Goal: Answer question/provide support

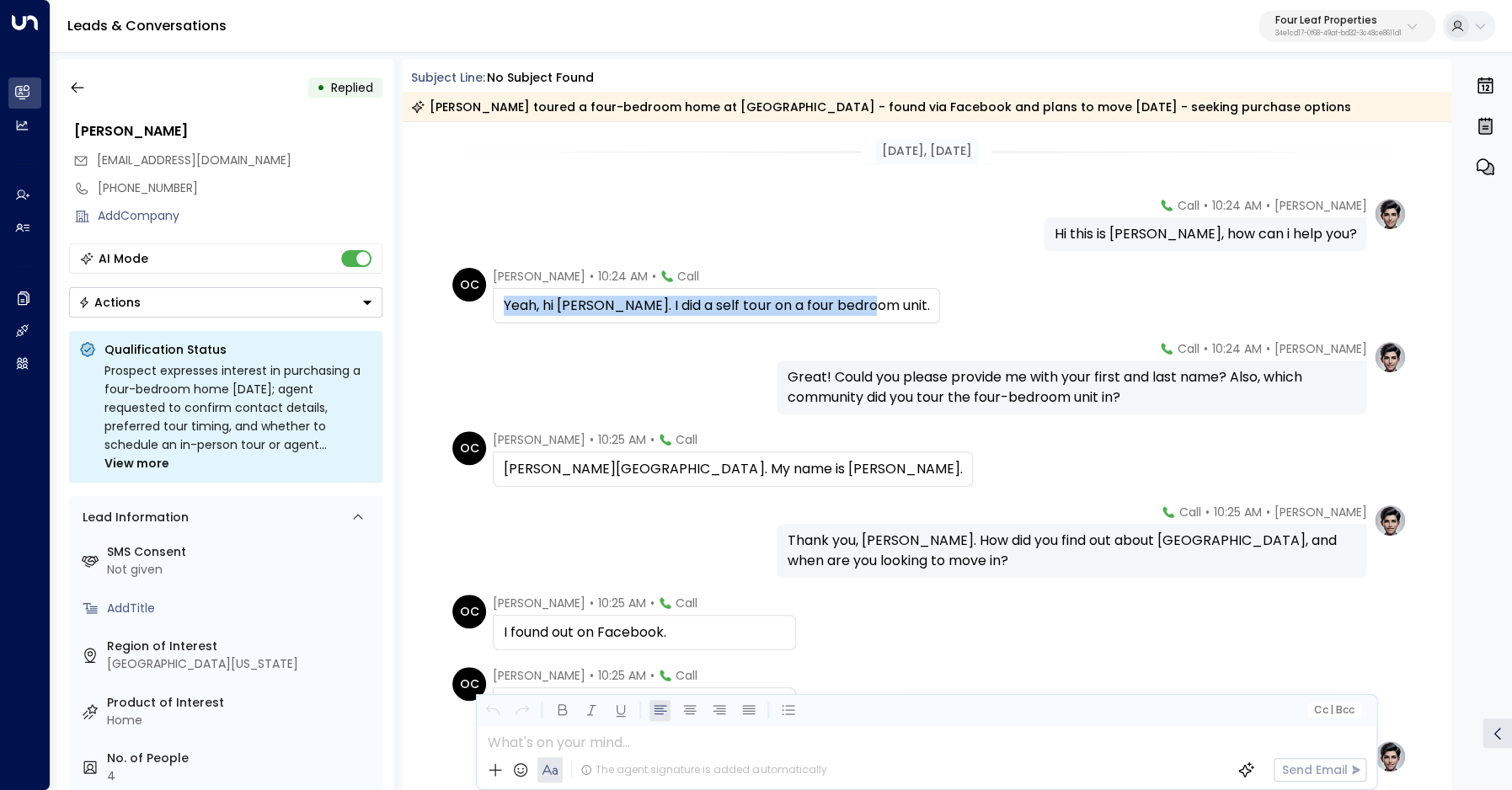
drag, startPoint x: 508, startPoint y: 307, endPoint x: 864, endPoint y: 309, distance: 356.0
click at [864, 309] on div "Yeah, hi [PERSON_NAME]. I did a self tour on a four bedroom unit." at bounding box center [716, 305] width 447 height 36
copy div "Yeah, hi [PERSON_NAME]. I did a self tour on a four bedroom unit."
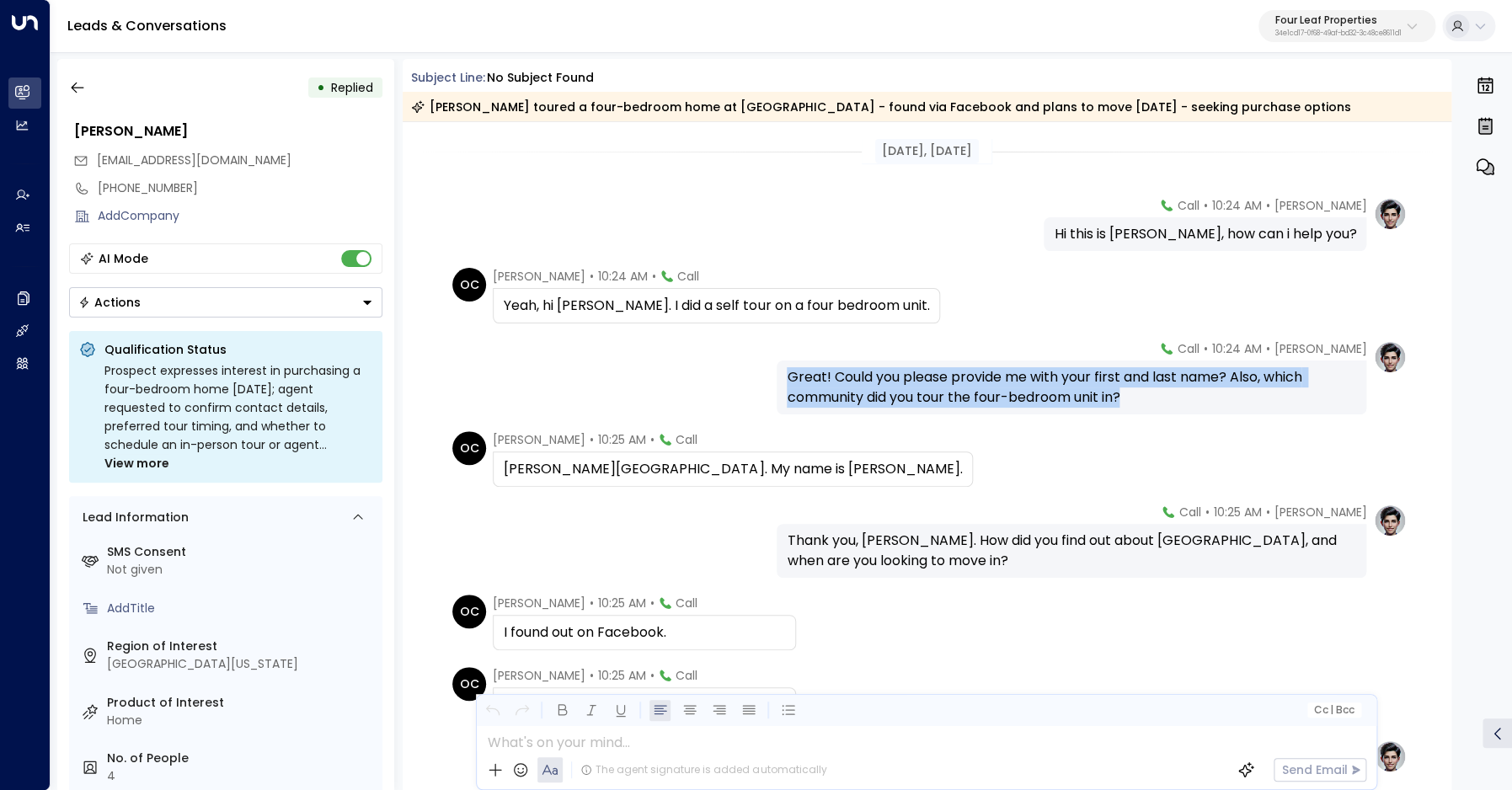
drag, startPoint x: 784, startPoint y: 379, endPoint x: 1186, endPoint y: 333, distance: 404.6
click at [1166, 402] on div "Great! Could you please provide me with your first and last name? Also, which c…" at bounding box center [1071, 387] width 590 height 54
copy div "Great! Could you please provide me with your first and last name? Also, which c…"
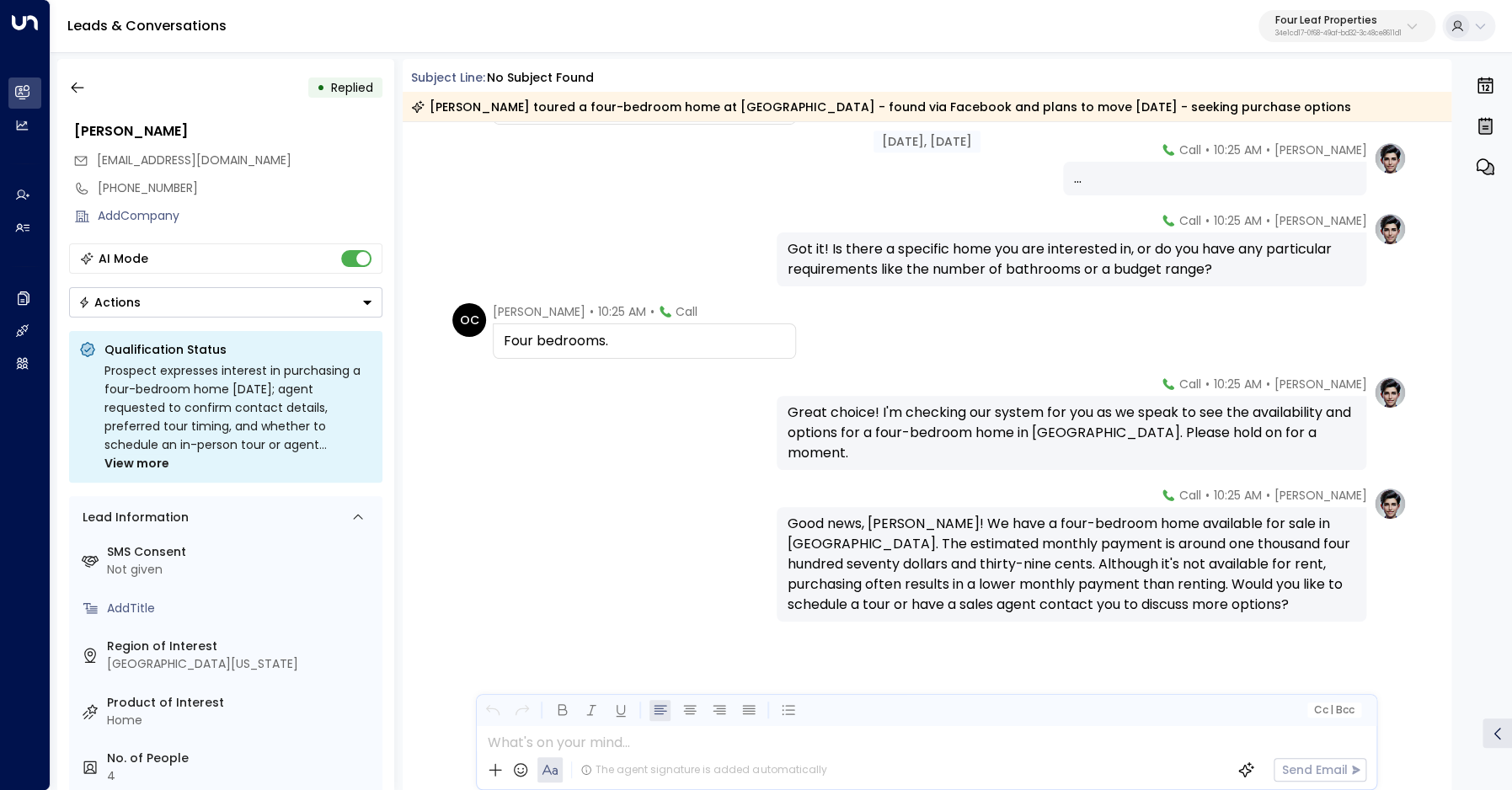
scroll to position [598, 0]
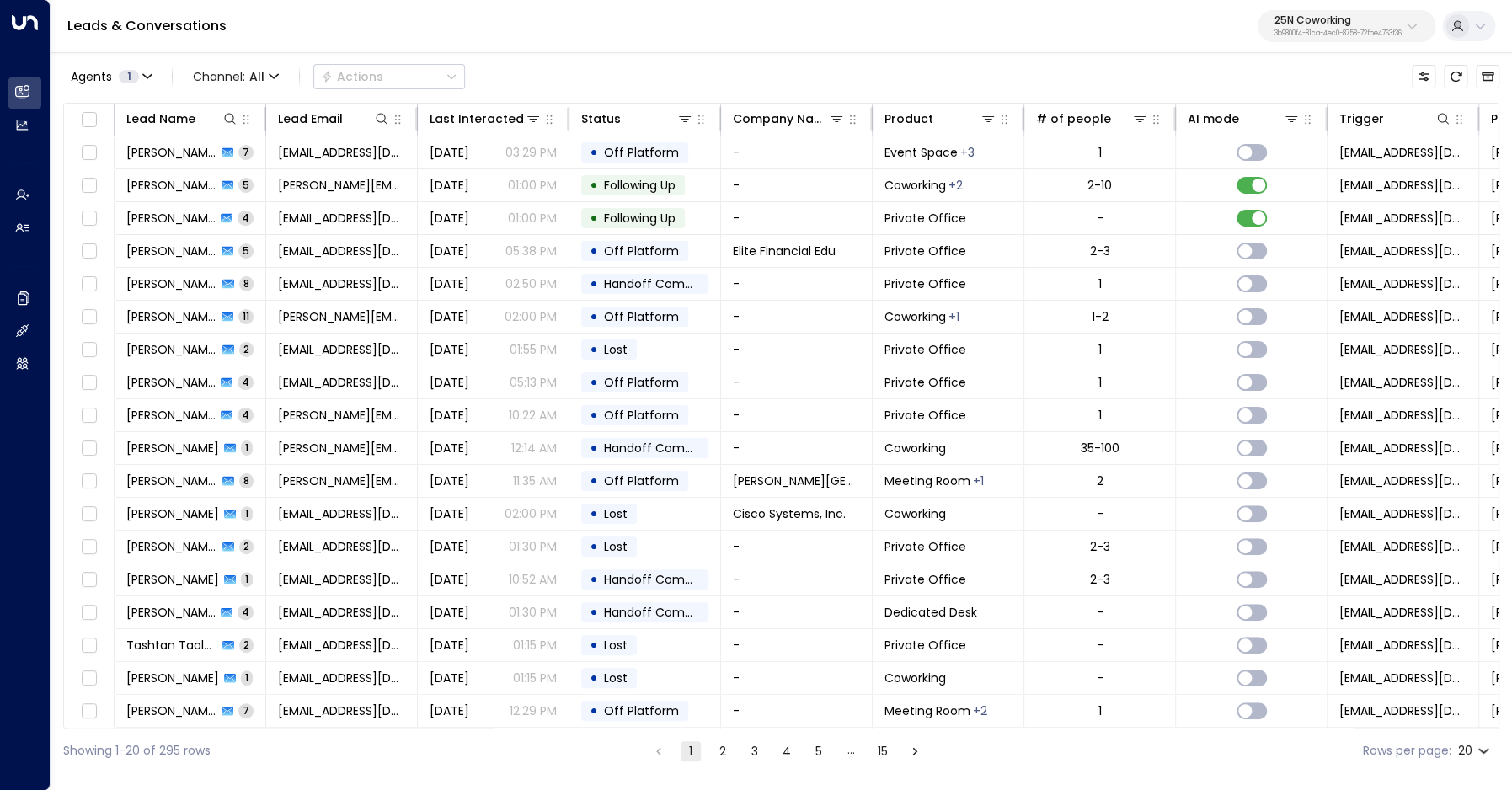
click at [1340, 20] on p "25N Coworking" at bounding box center [1339, 20] width 127 height 10
type input "*********"
click at [1297, 133] on div "Storage Star ID: bc340fee-f559-48fc-84eb-70f3f6817ad8" at bounding box center [1292, 133] width 227 height 35
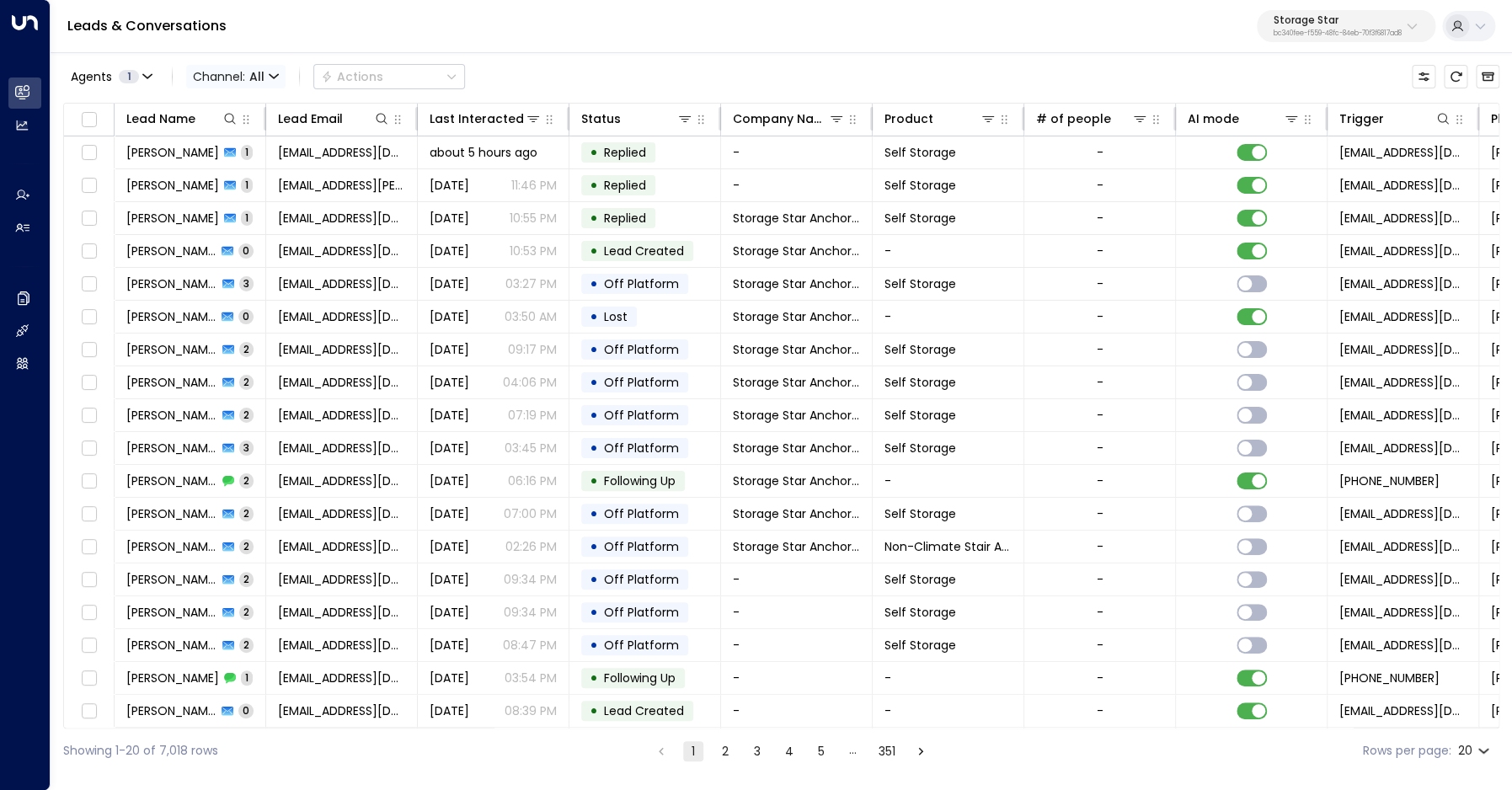
click at [252, 87] on span "Channel: All" at bounding box center [236, 77] width 100 height 24
click at [235, 231] on span "Voice" at bounding box center [223, 237] width 35 height 18
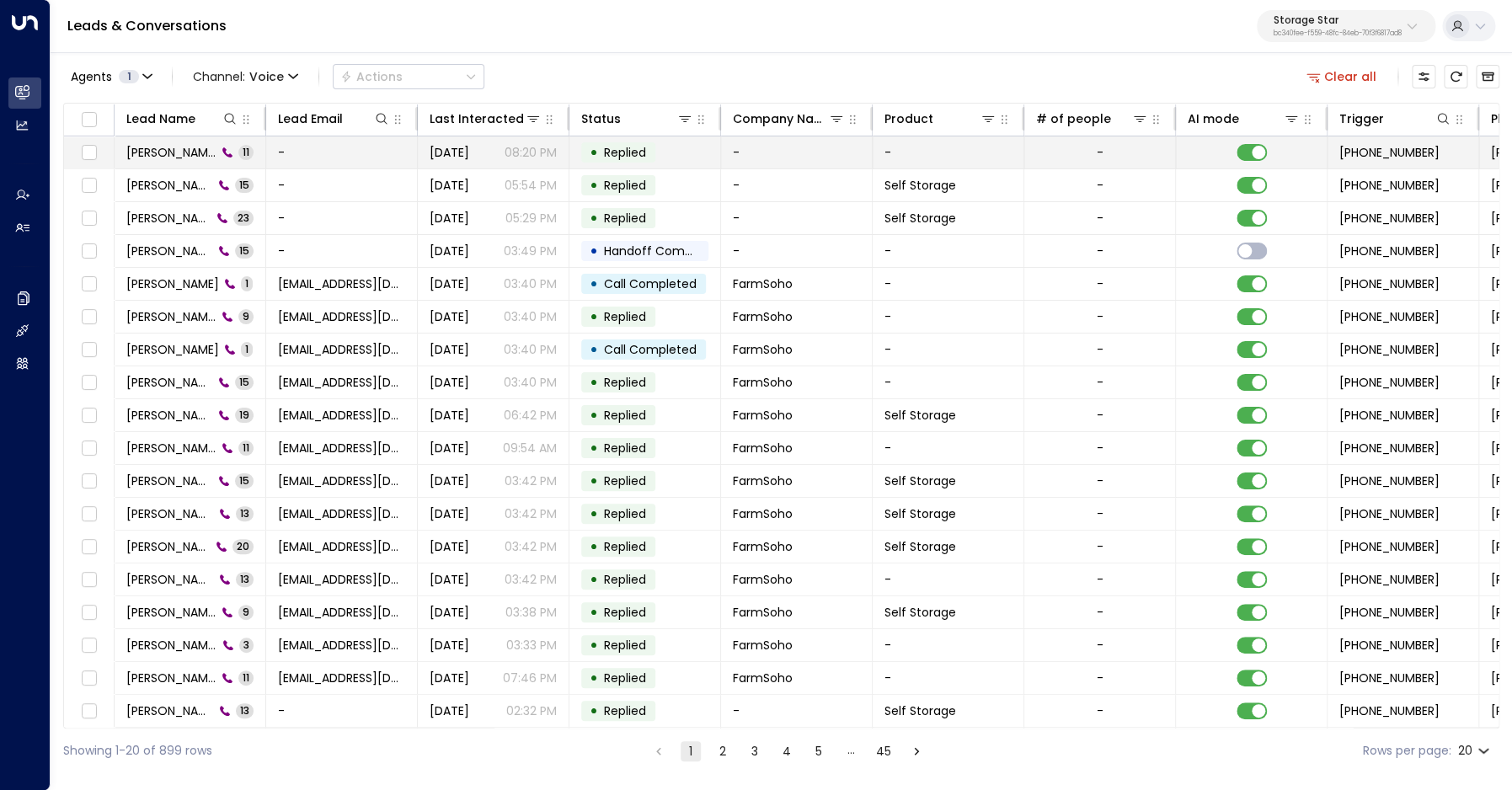
click at [178, 142] on td "[PERSON_NAME] 11" at bounding box center [190, 152] width 151 height 32
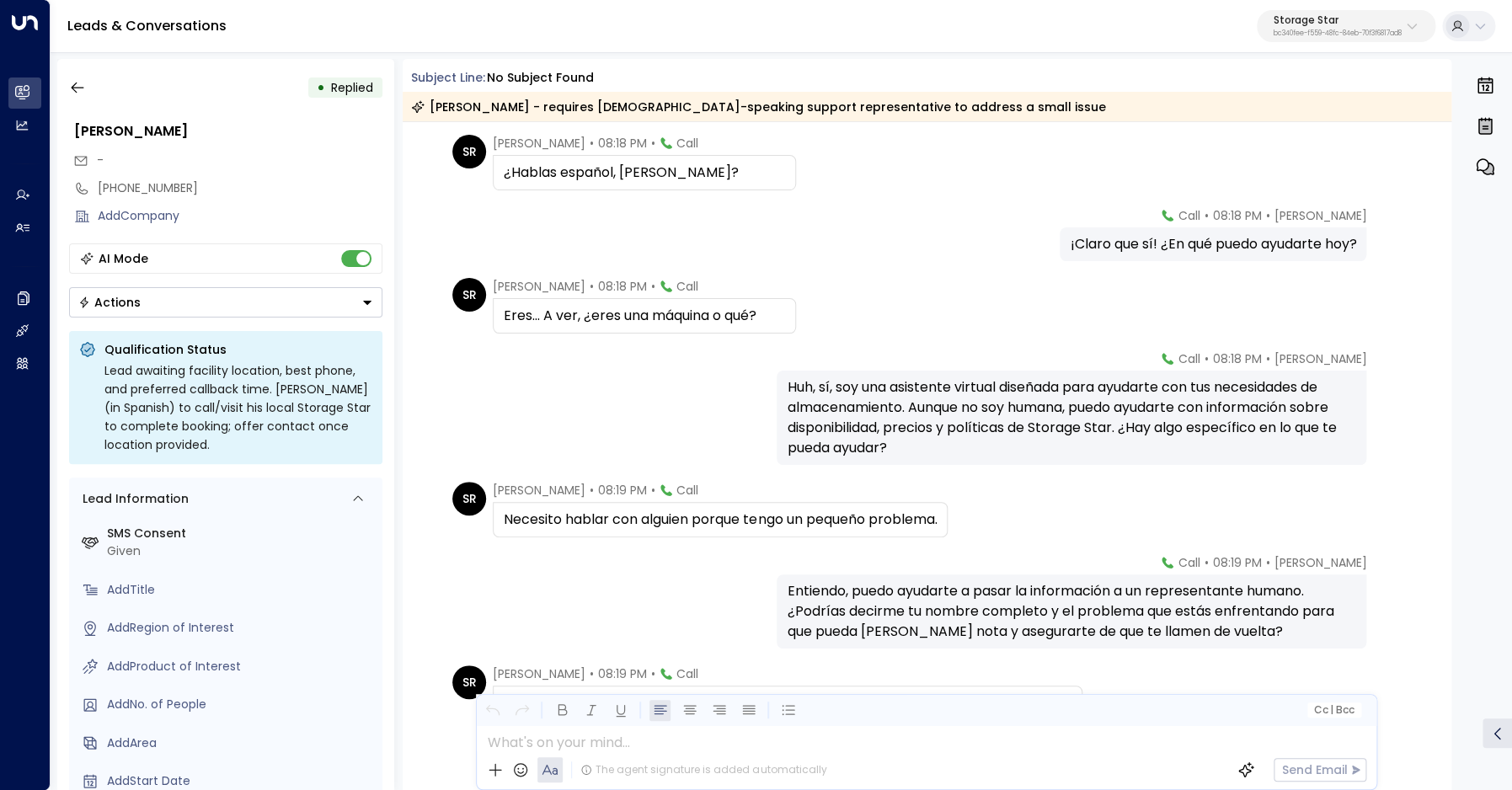
scroll to position [165, 0]
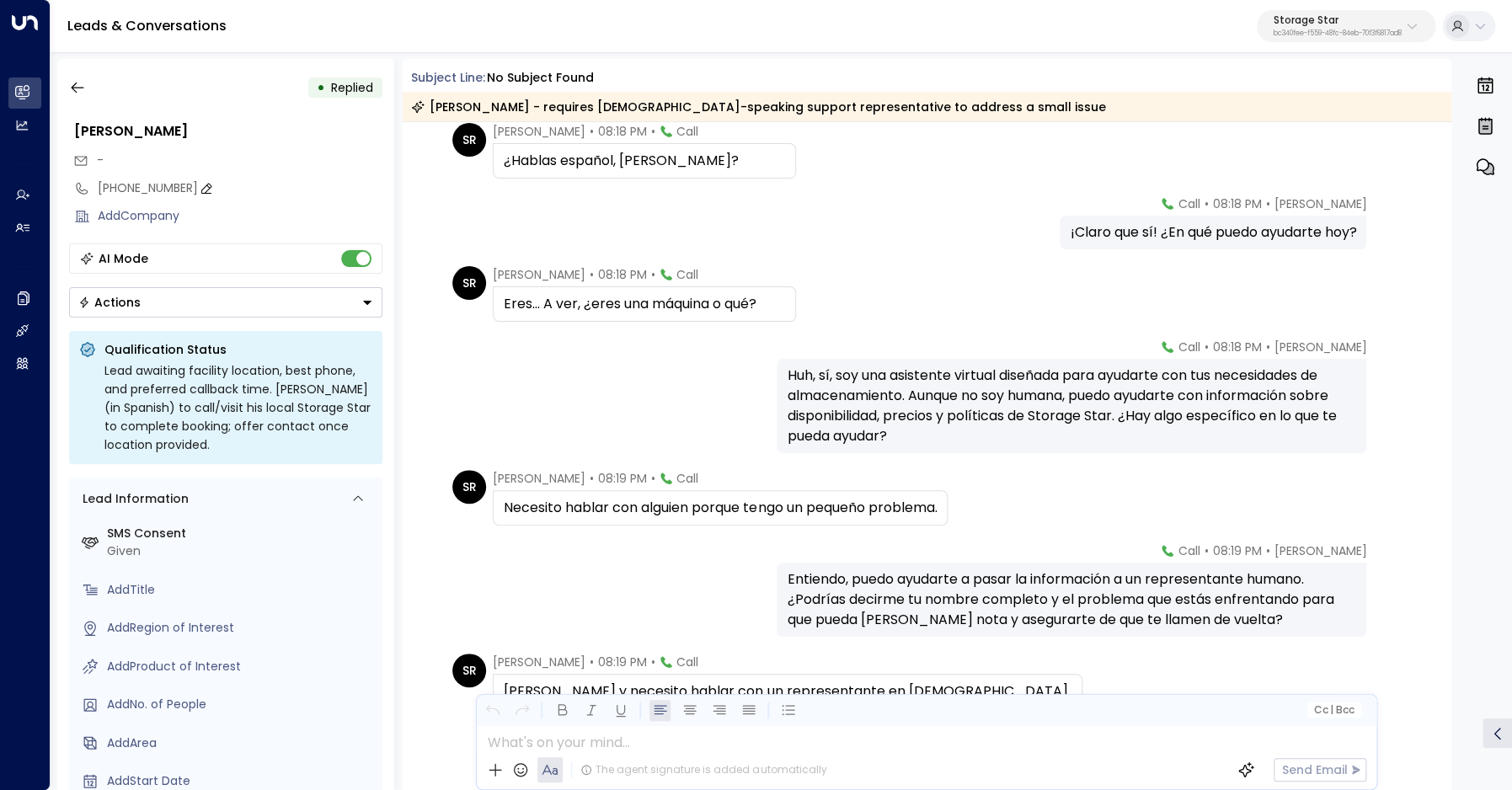
click at [131, 191] on div "[PHONE_NUMBER]" at bounding box center [240, 188] width 285 height 18
drag, startPoint x: 112, startPoint y: 190, endPoint x: 222, endPoint y: 190, distance: 110.0
click at [222, 190] on input "**********" at bounding box center [237, 188] width 280 height 18
click at [87, 86] on button "button" at bounding box center [78, 88] width 30 height 30
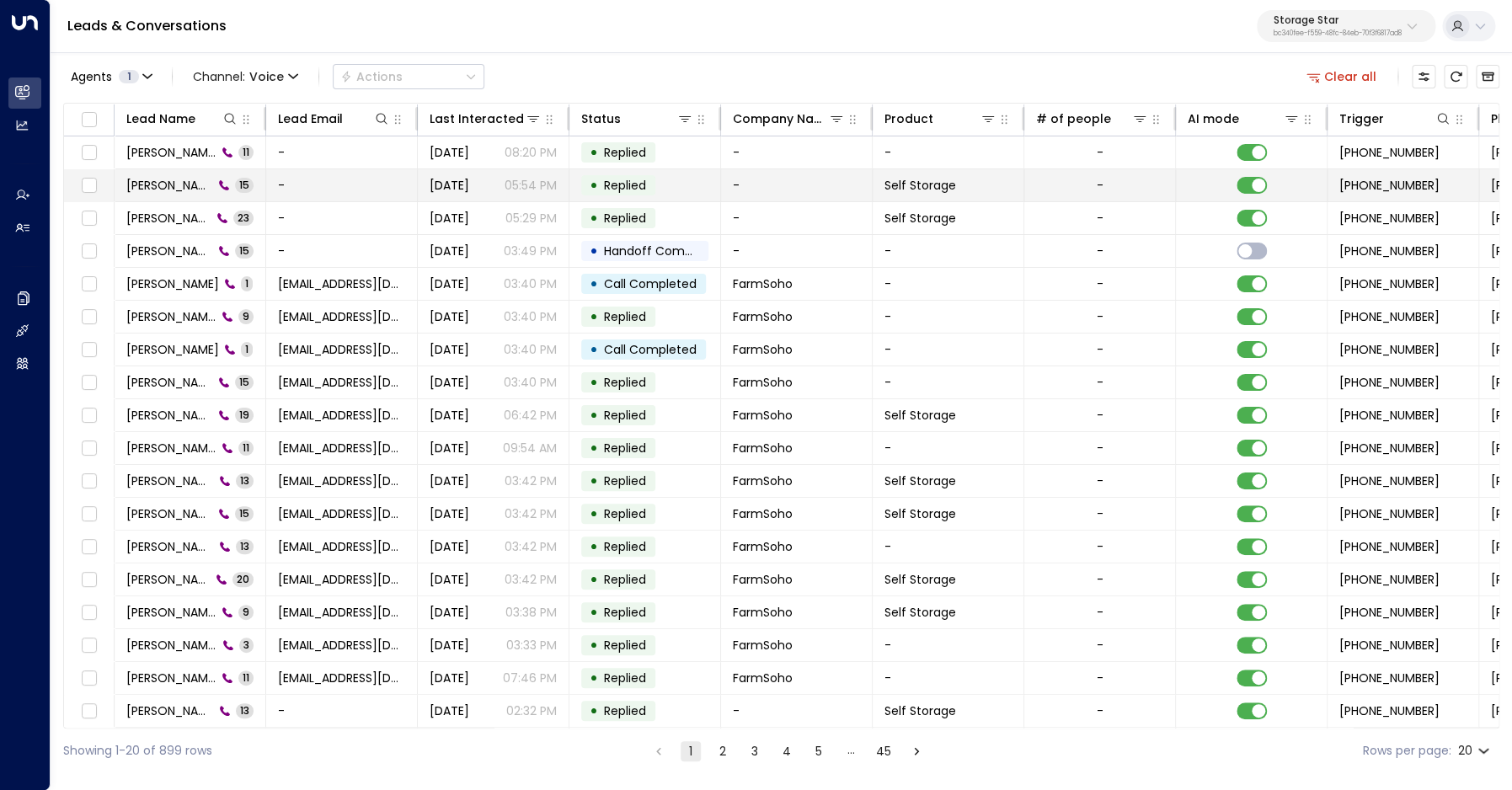
click at [162, 182] on span "[PERSON_NAME]" at bounding box center [169, 185] width 87 height 17
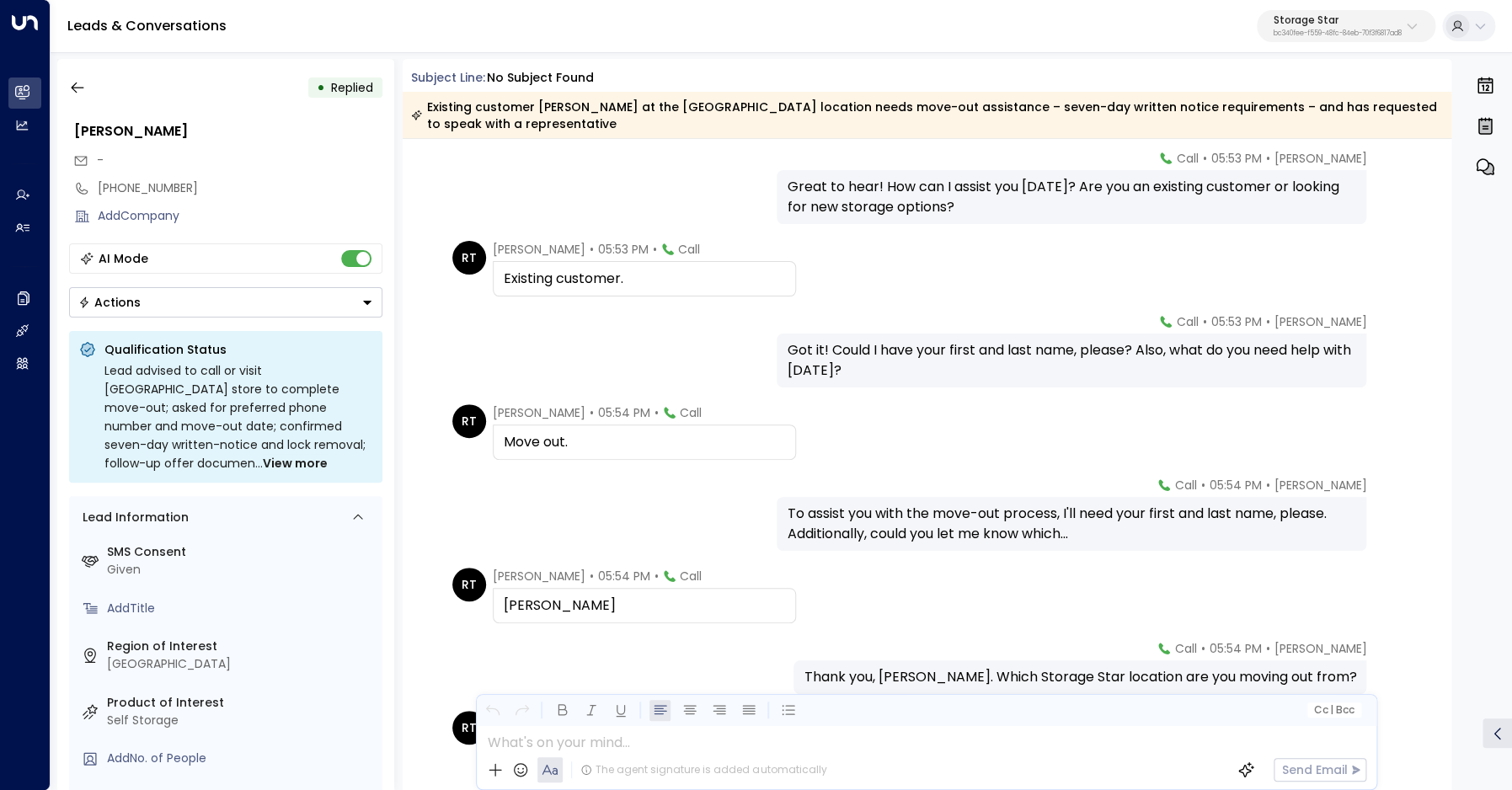
scroll to position [241, 0]
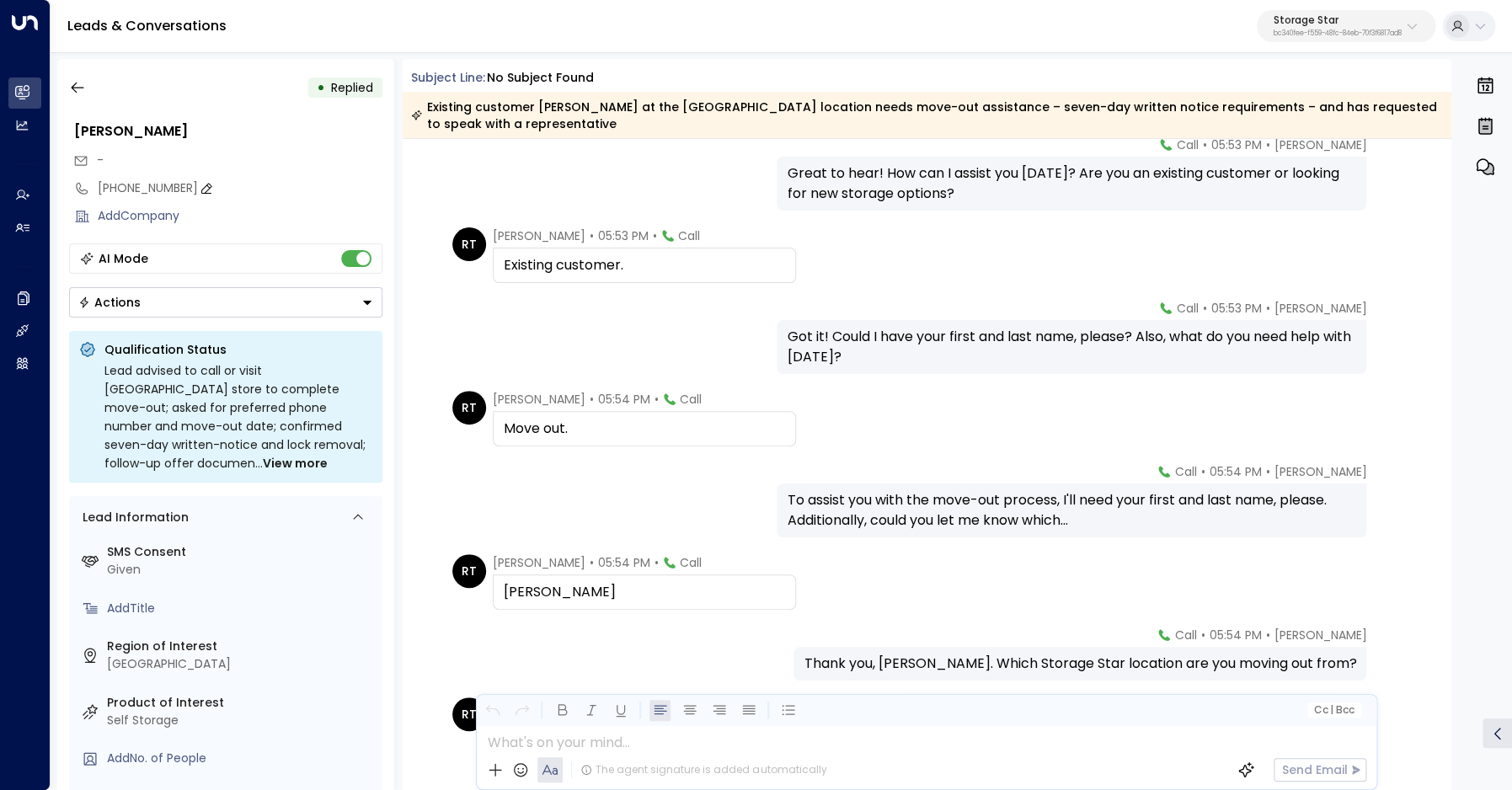
click at [131, 190] on div "[PHONE_NUMBER]" at bounding box center [240, 188] width 285 height 18
drag, startPoint x: 110, startPoint y: 190, endPoint x: 291, endPoint y: 193, distance: 181.0
click at [291, 193] on input "**********" at bounding box center [237, 188] width 280 height 18
click at [83, 90] on icon "button" at bounding box center [77, 88] width 17 height 17
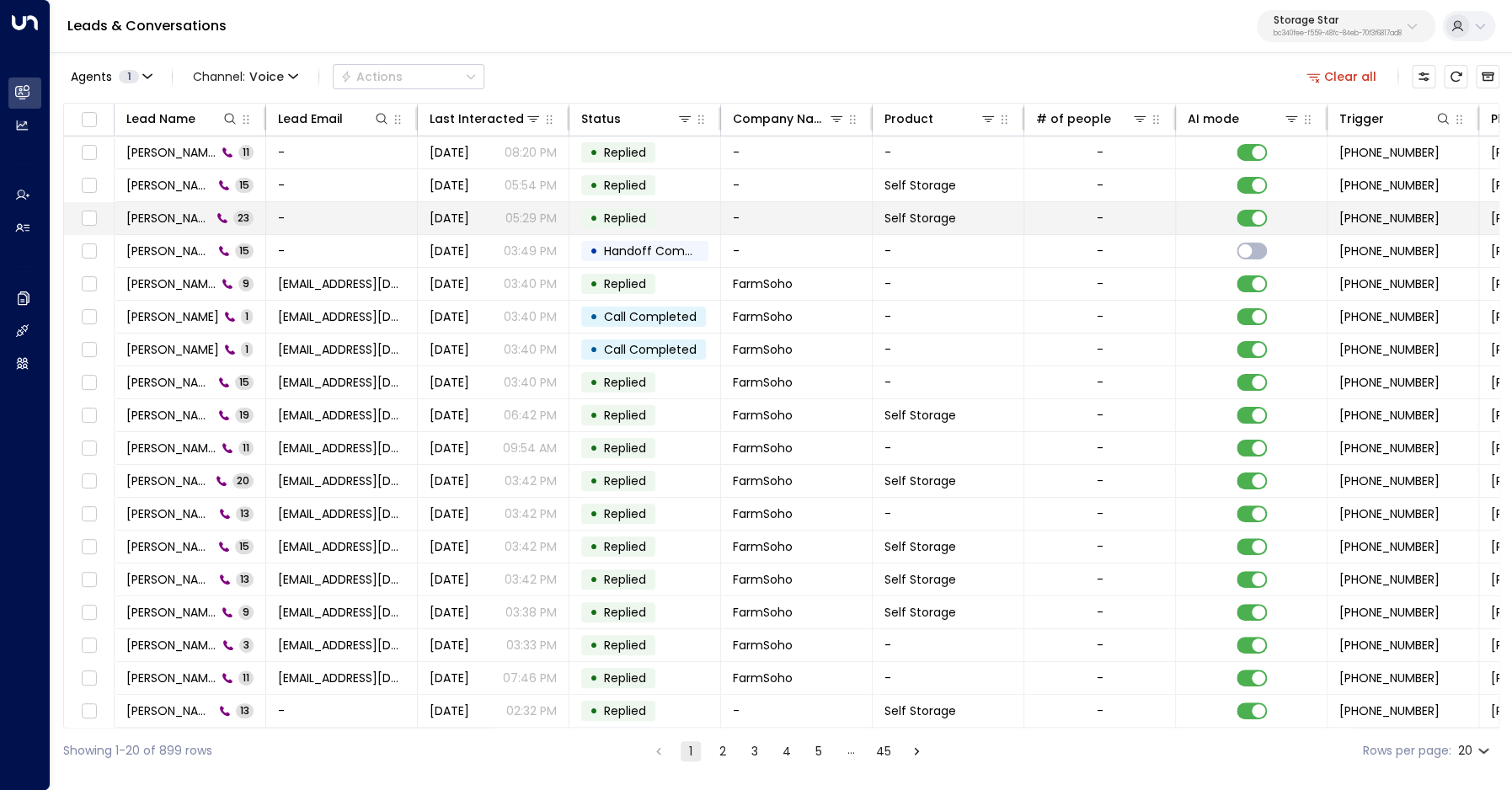
click at [145, 217] on span "[PERSON_NAME]" at bounding box center [168, 218] width 85 height 17
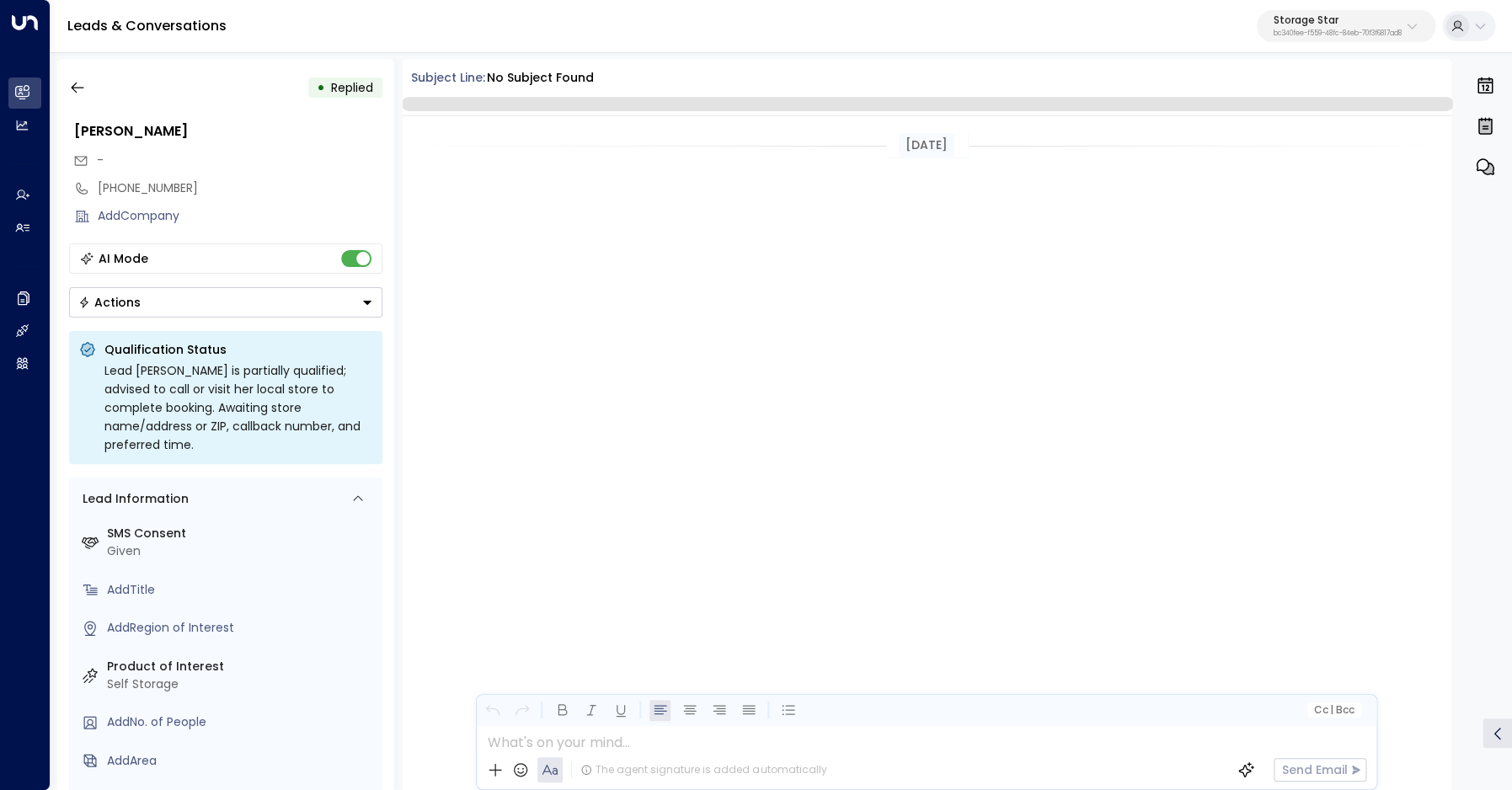
scroll to position [3540, 0]
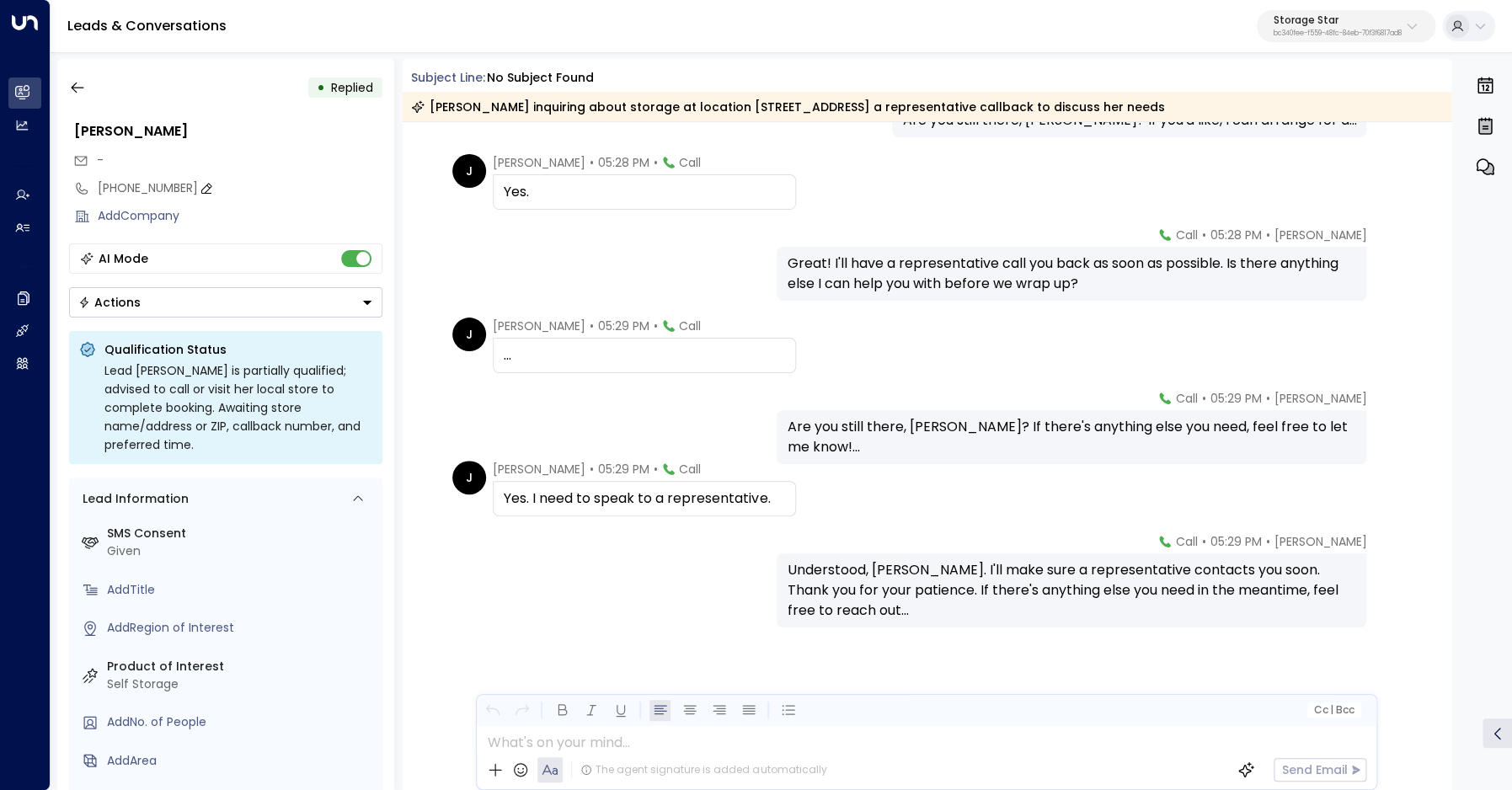
click at [108, 185] on div "[PHONE_NUMBER]" at bounding box center [240, 188] width 285 height 18
drag, startPoint x: 108, startPoint y: 189, endPoint x: 218, endPoint y: 189, distance: 110.0
click at [218, 189] on input "**********" at bounding box center [237, 188] width 280 height 18
click at [68, 85] on button "button" at bounding box center [78, 88] width 30 height 30
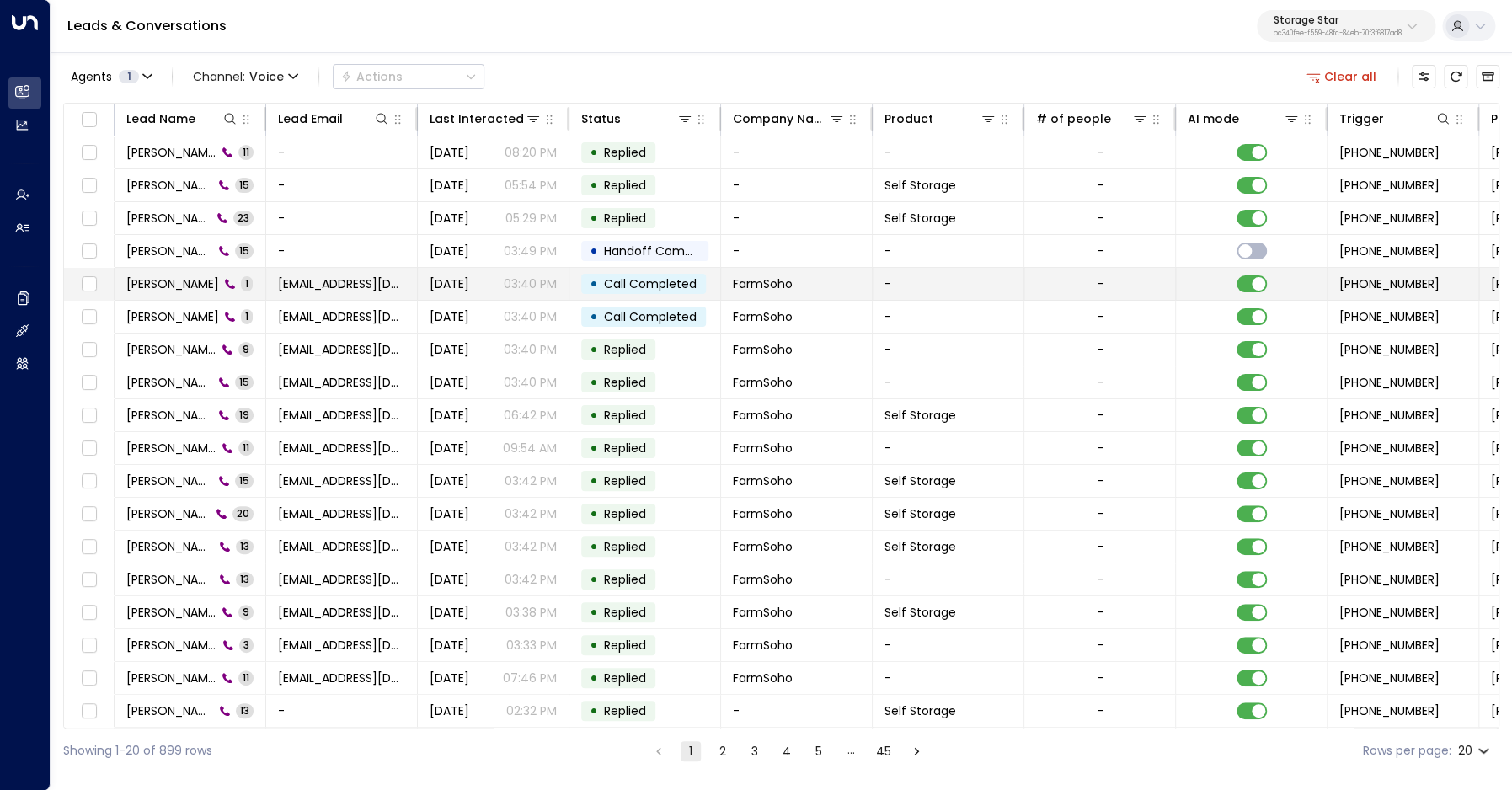
click at [149, 277] on span "[PERSON_NAME]" at bounding box center [172, 284] width 93 height 17
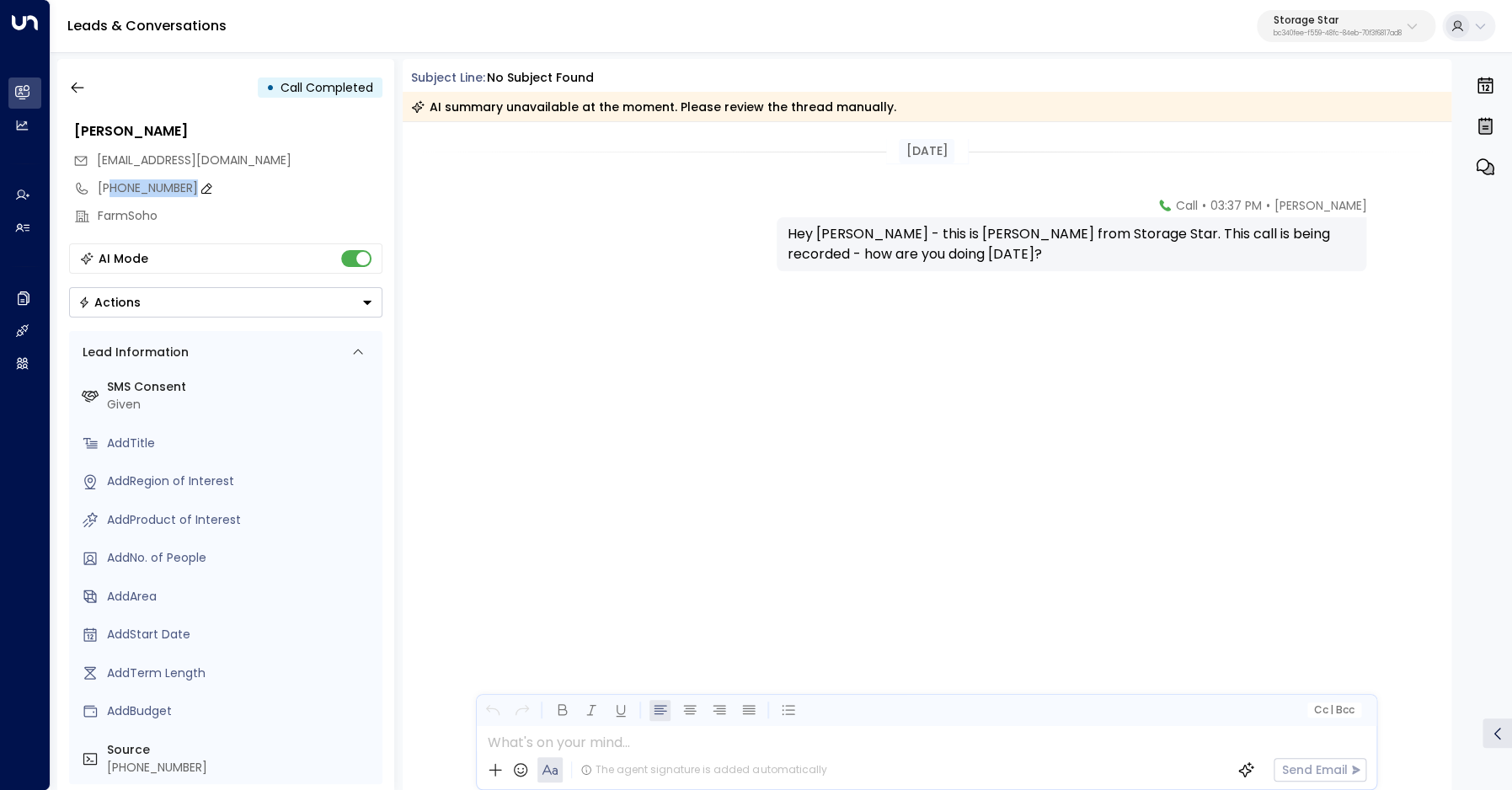
drag, startPoint x: 108, startPoint y: 189, endPoint x: 179, endPoint y: 189, distance: 71.0
click at [179, 189] on div "[PHONE_NUMBER]" at bounding box center [240, 188] width 285 height 18
click at [112, 181] on input "**********" at bounding box center [237, 188] width 280 height 18
drag, startPoint x: 110, startPoint y: 189, endPoint x: 209, endPoint y: 187, distance: 99.0
click at [209, 187] on input "**********" at bounding box center [237, 188] width 280 height 18
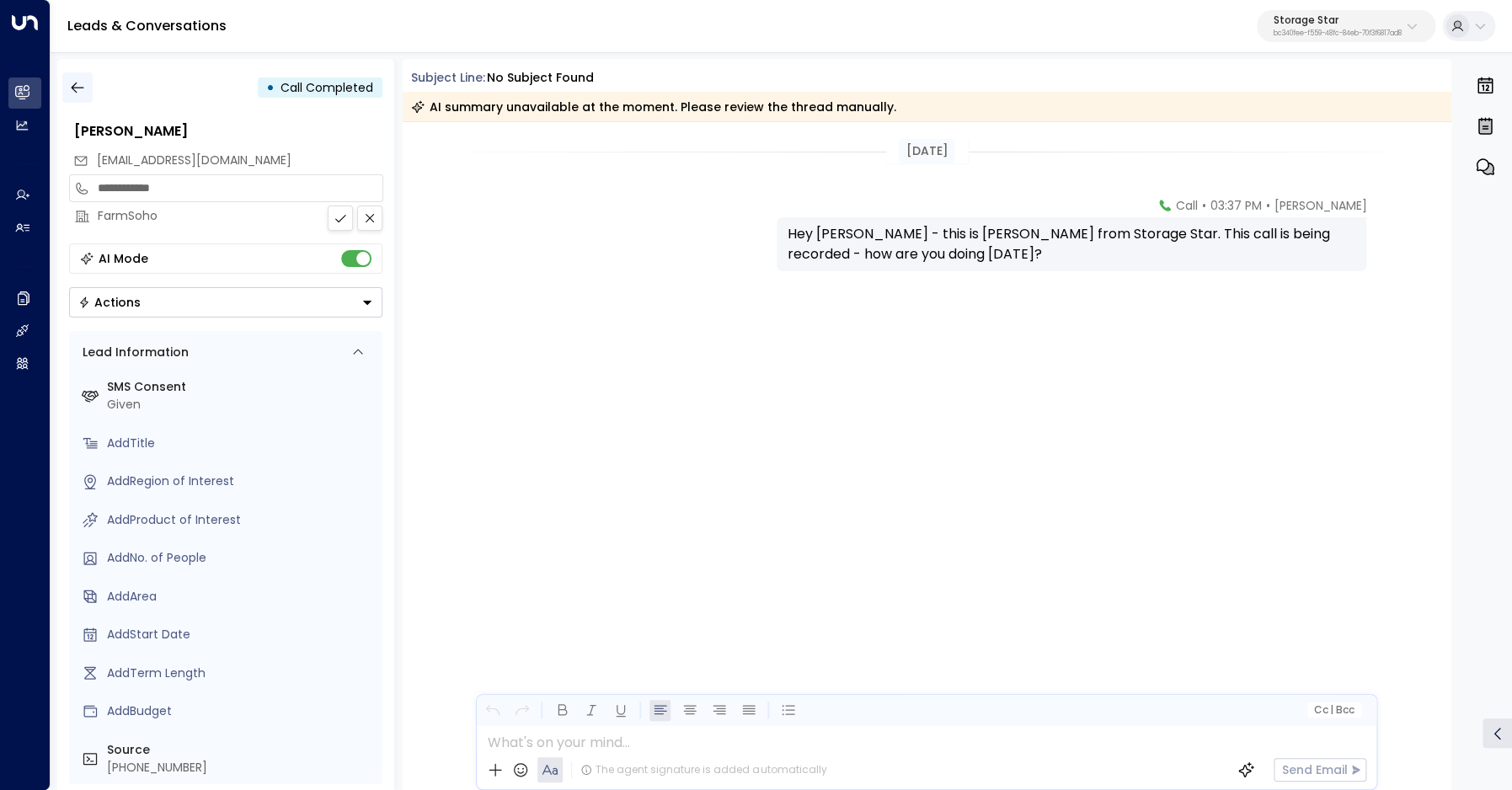
click at [76, 89] on icon "button" at bounding box center [77, 88] width 17 height 17
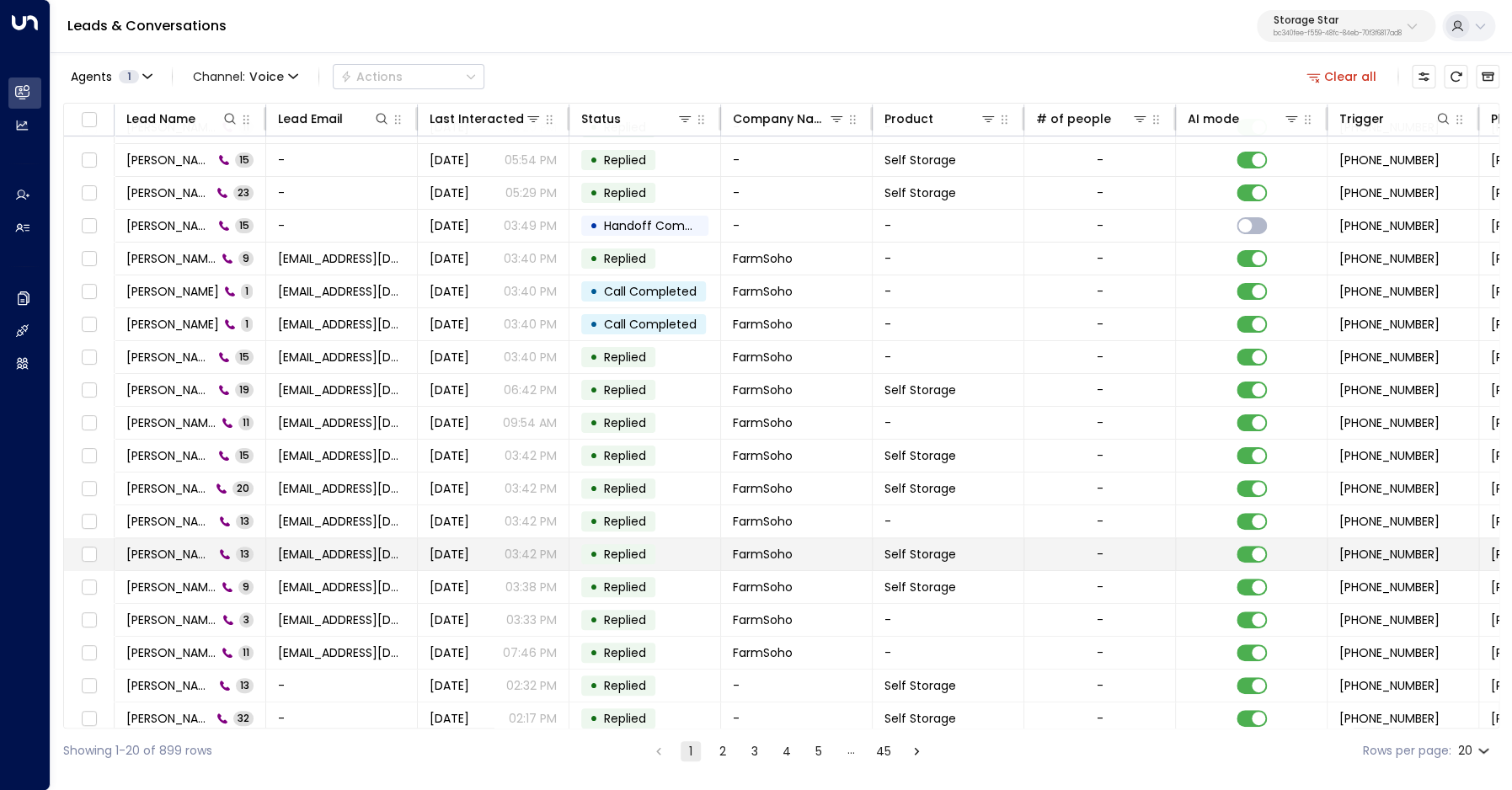
scroll to position [26, 0]
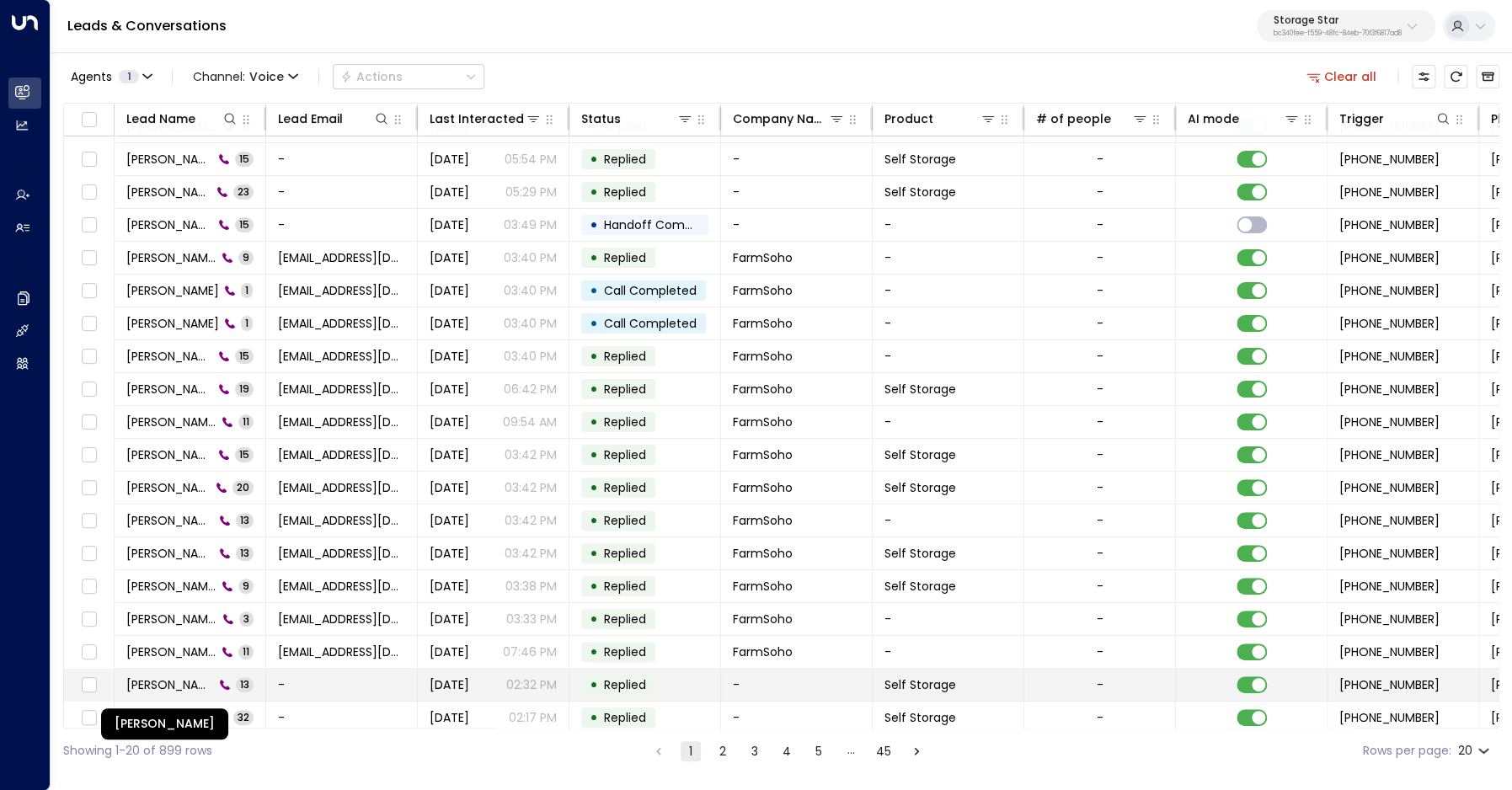
click at [184, 682] on span "[PERSON_NAME]" at bounding box center [170, 685] width 88 height 17
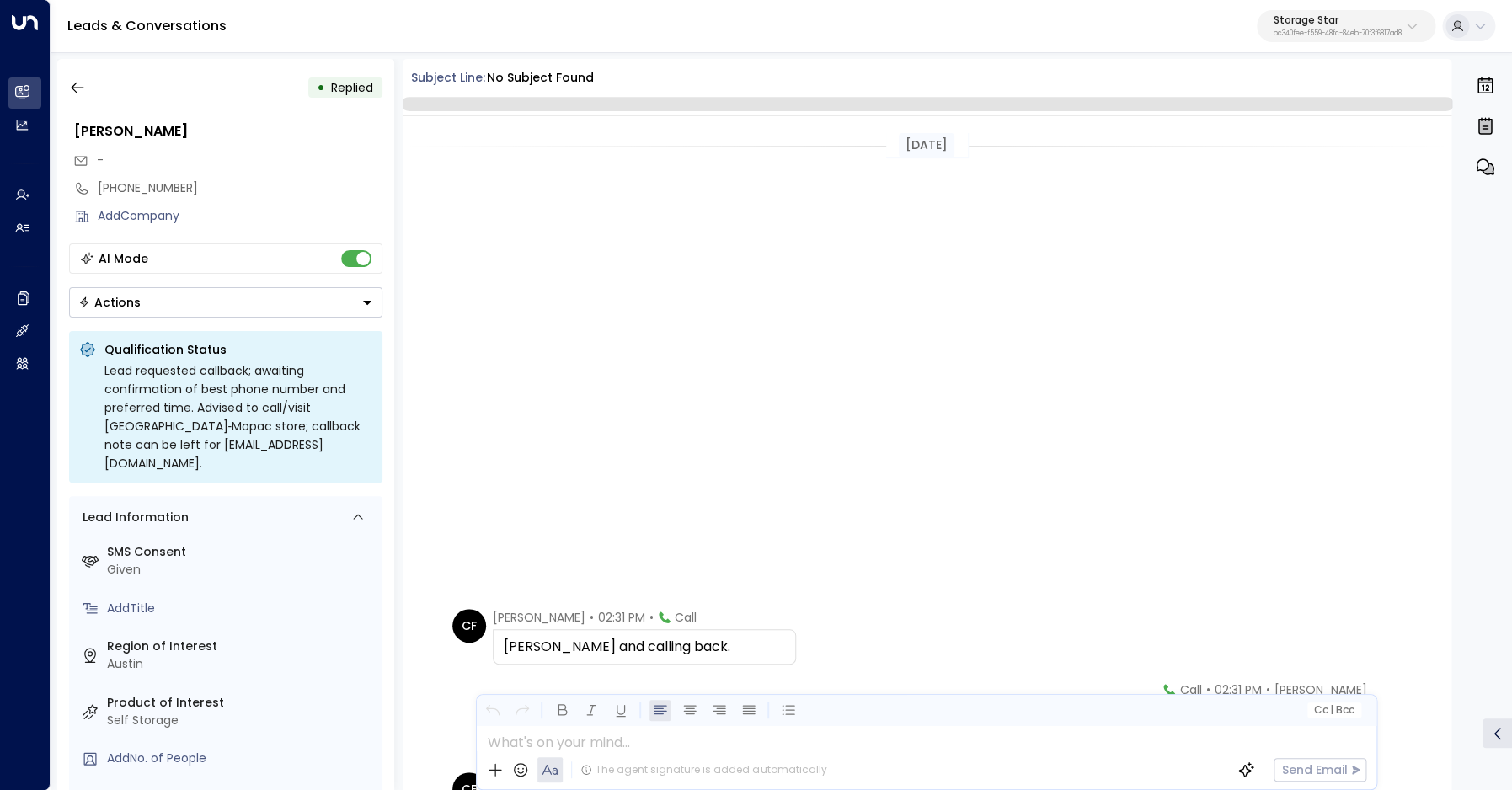
scroll to position [624, 0]
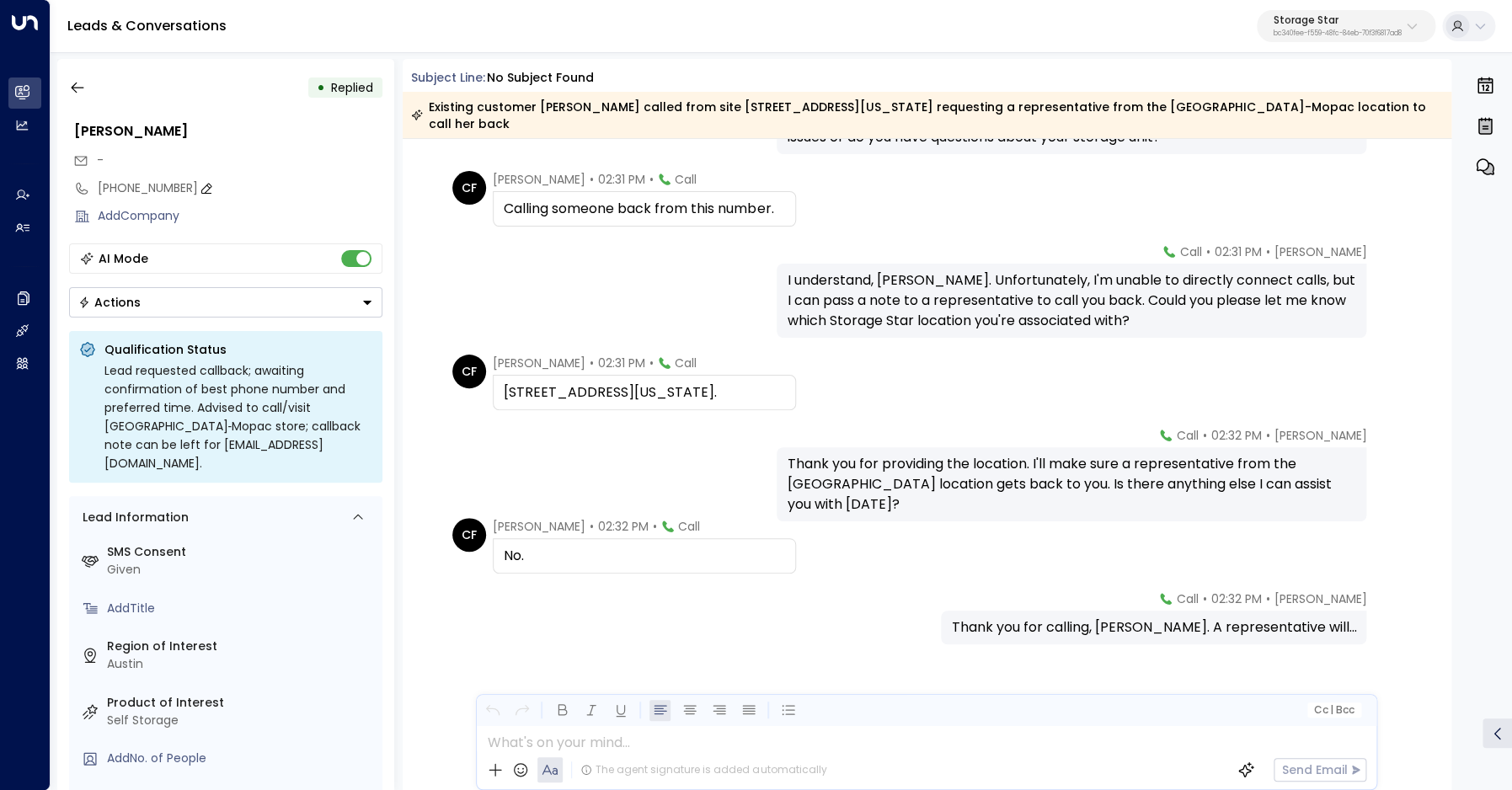
click at [132, 187] on div "[PHONE_NUMBER]" at bounding box center [240, 188] width 285 height 18
drag, startPoint x: 110, startPoint y: 190, endPoint x: 217, endPoint y: 189, distance: 107.0
click at [217, 189] on input "**********" at bounding box center [237, 188] width 280 height 18
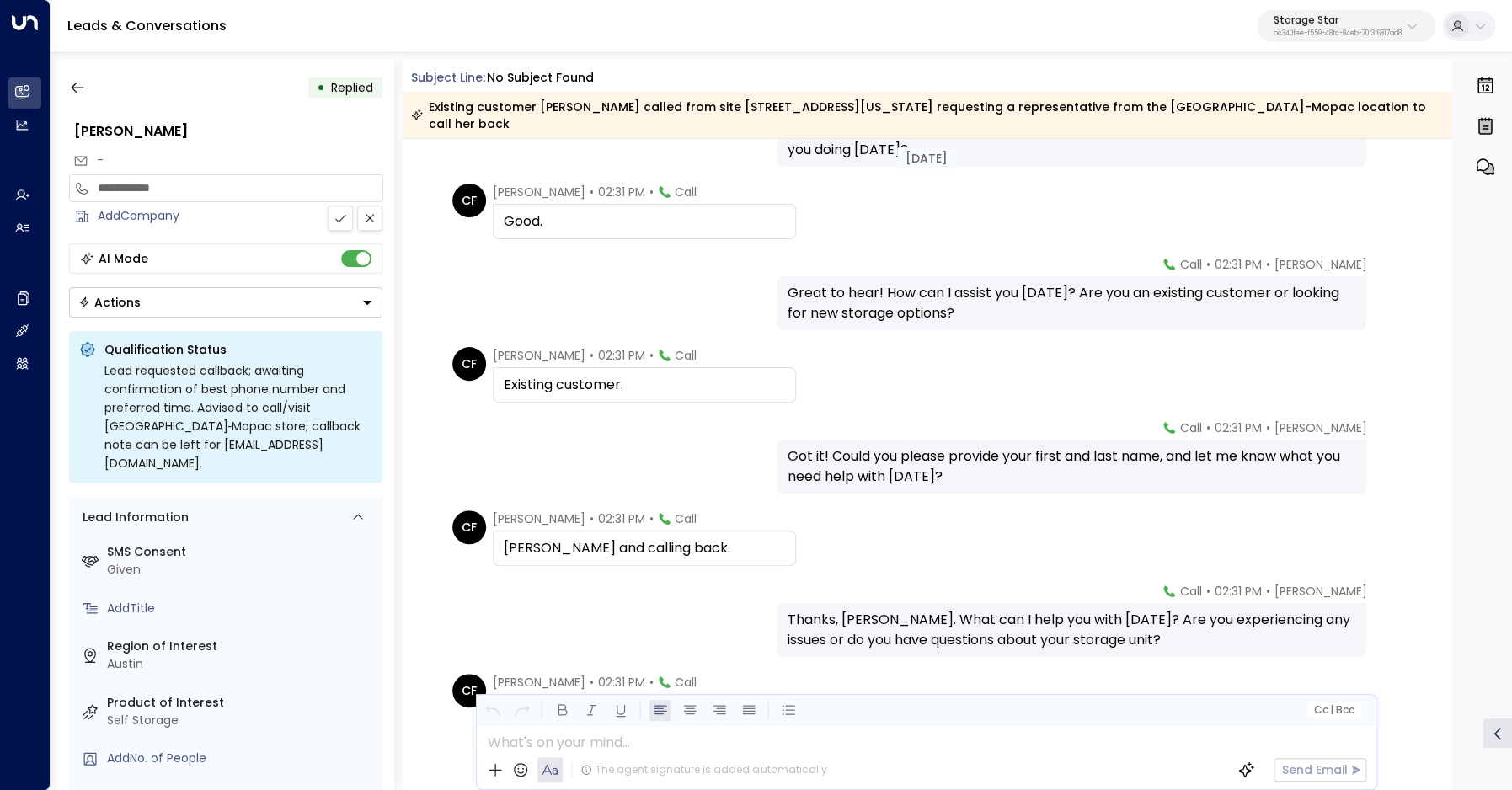
scroll to position [0, 0]
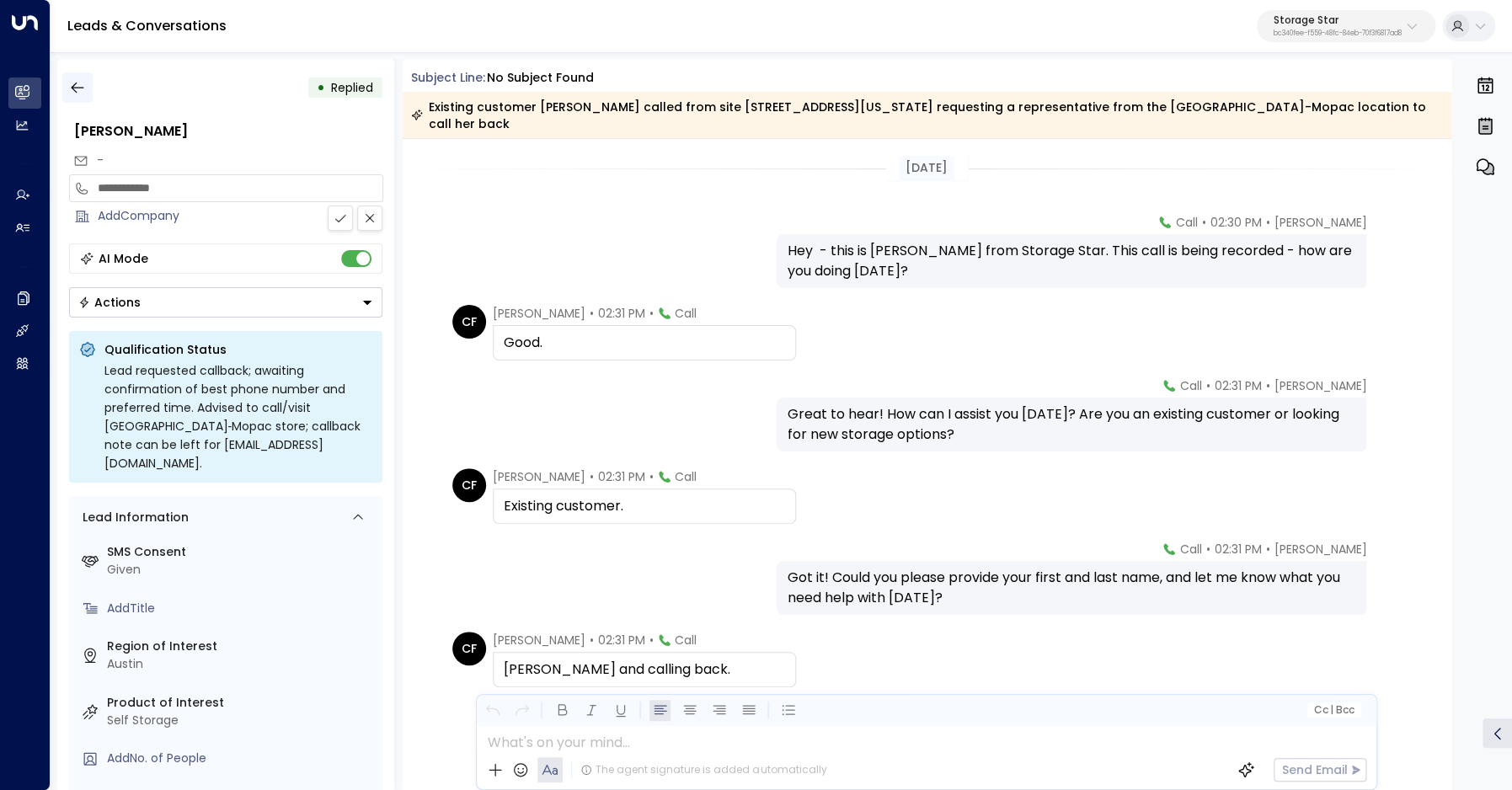
click at [77, 87] on icon "button" at bounding box center [77, 88] width 17 height 17
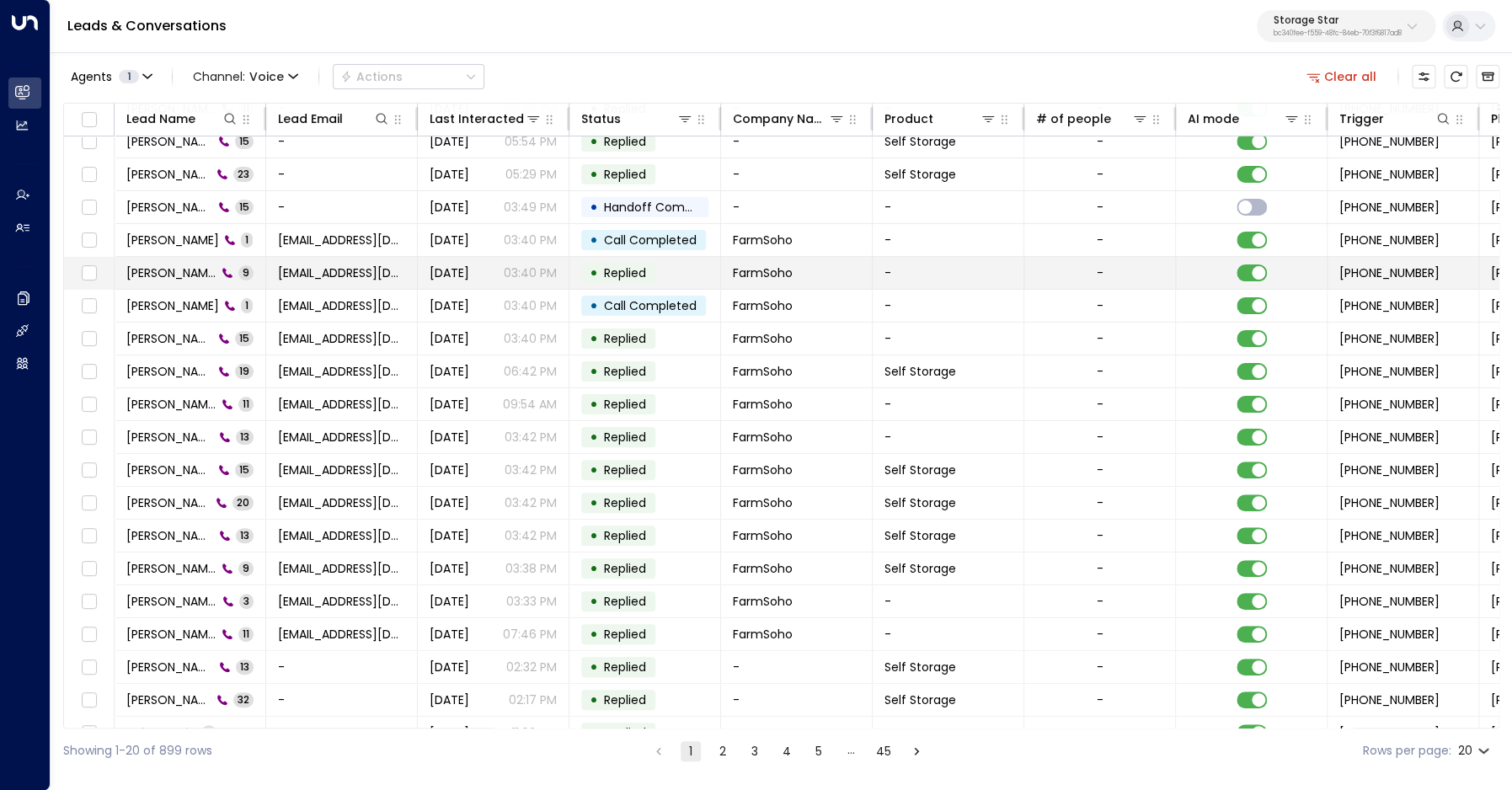
scroll to position [66, 0]
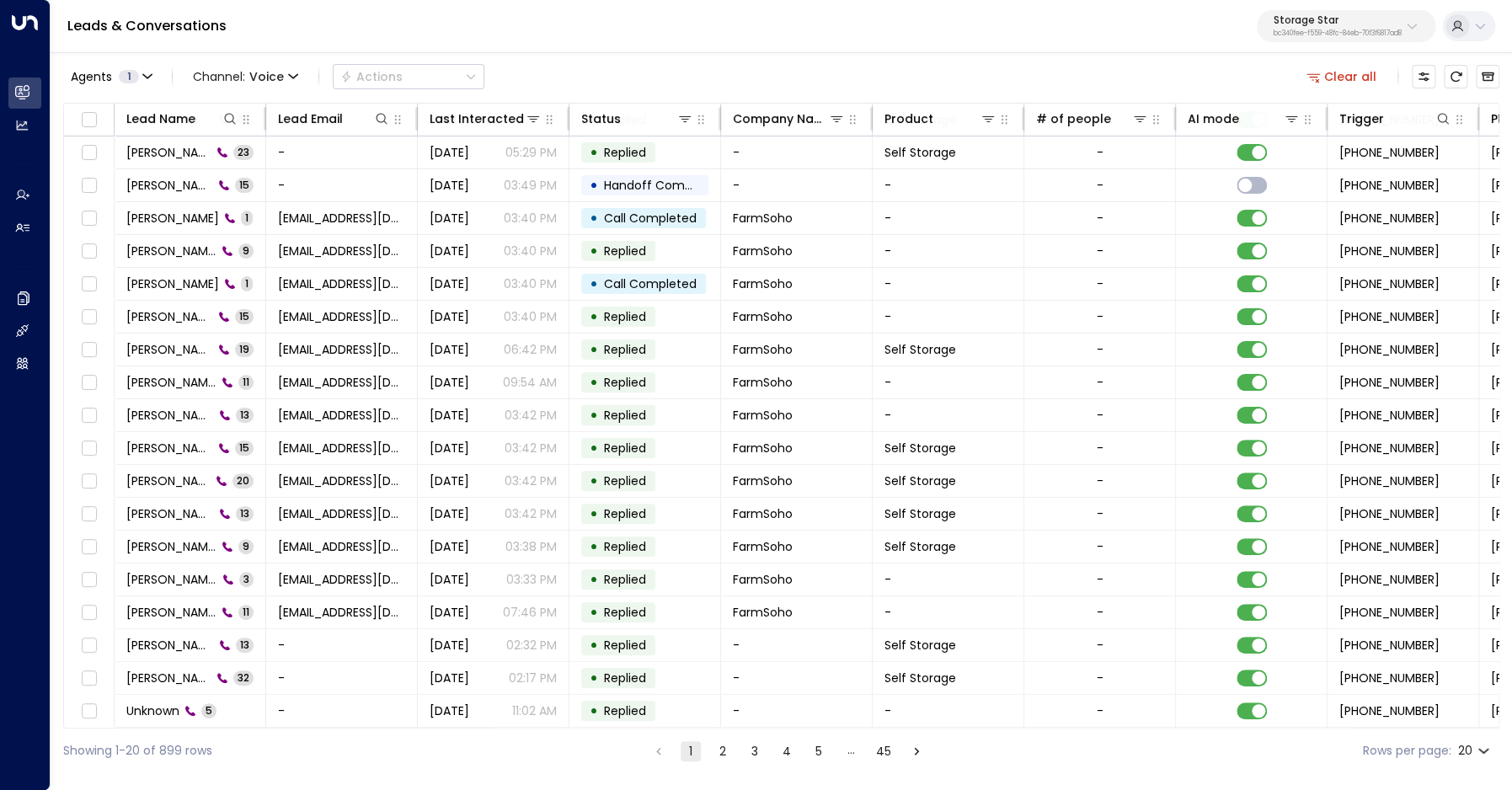
click at [720, 752] on button "2" at bounding box center [723, 751] width 20 height 20
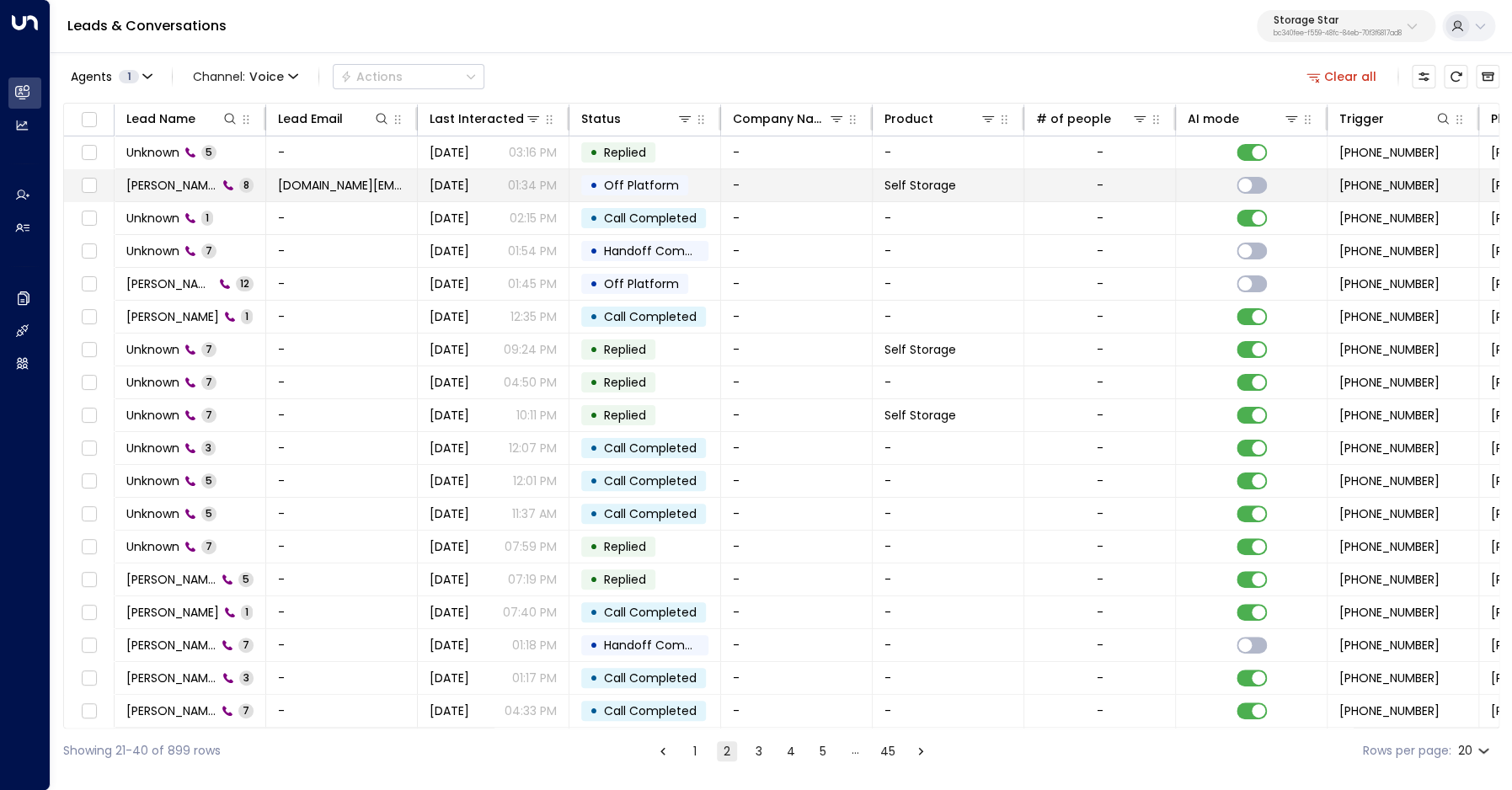
click at [170, 182] on span "[PERSON_NAME]" at bounding box center [171, 185] width 91 height 17
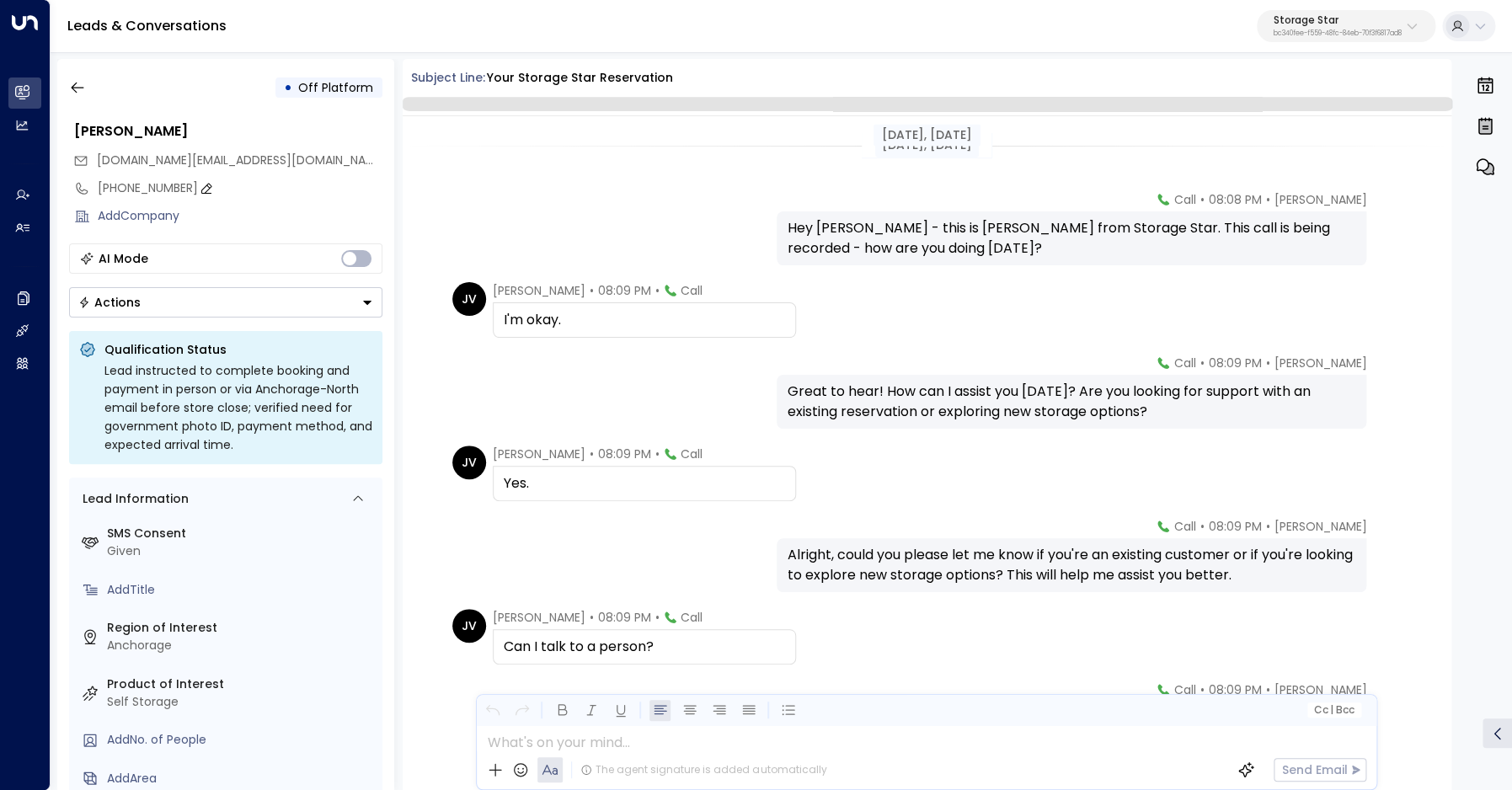
scroll to position [174, 0]
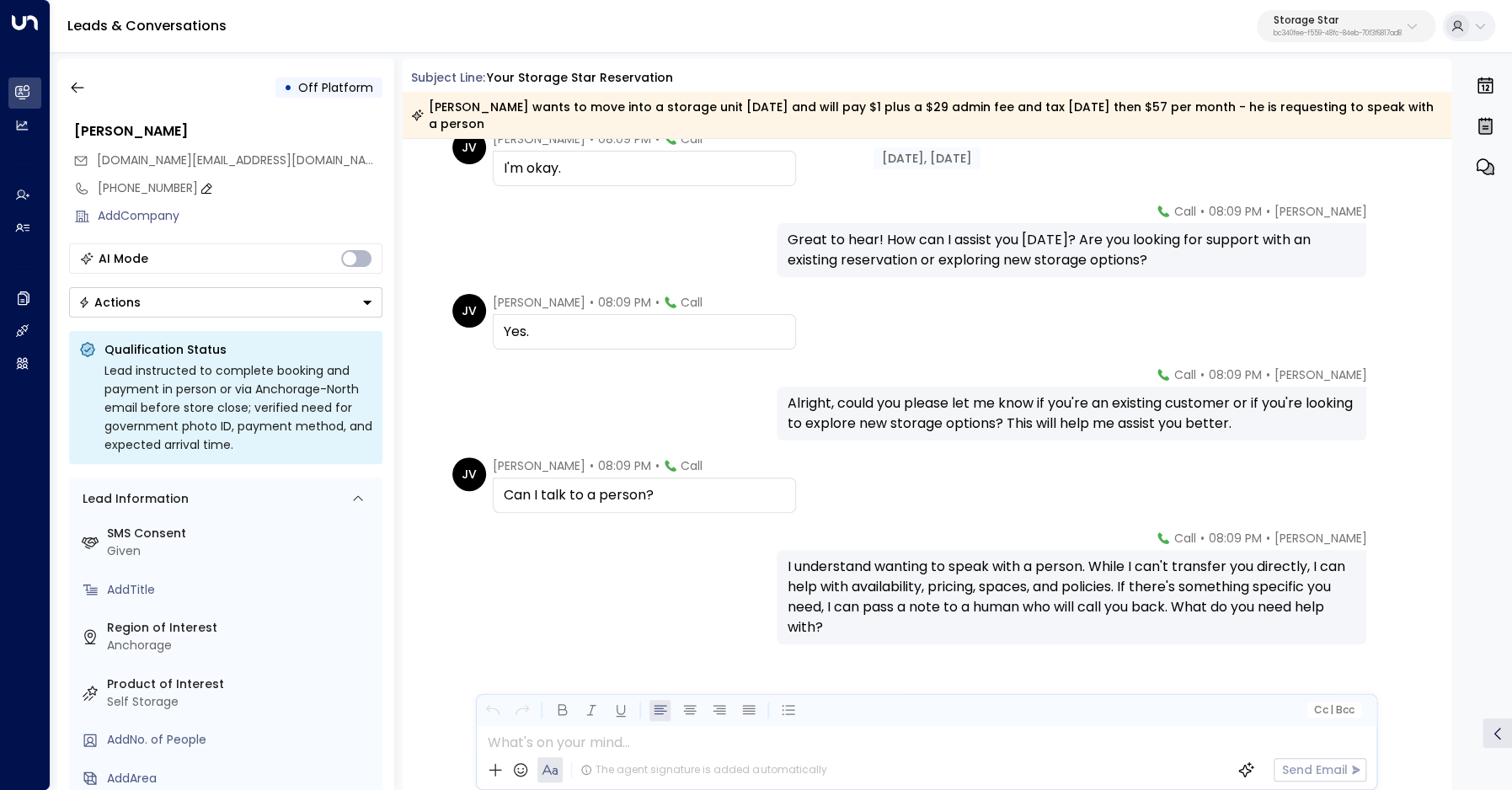
click at [117, 188] on div "[PHONE_NUMBER]" at bounding box center [240, 188] width 285 height 18
drag, startPoint x: 111, startPoint y: 189, endPoint x: 217, endPoint y: 192, distance: 106.0
click at [217, 192] on input "**********" at bounding box center [237, 188] width 280 height 18
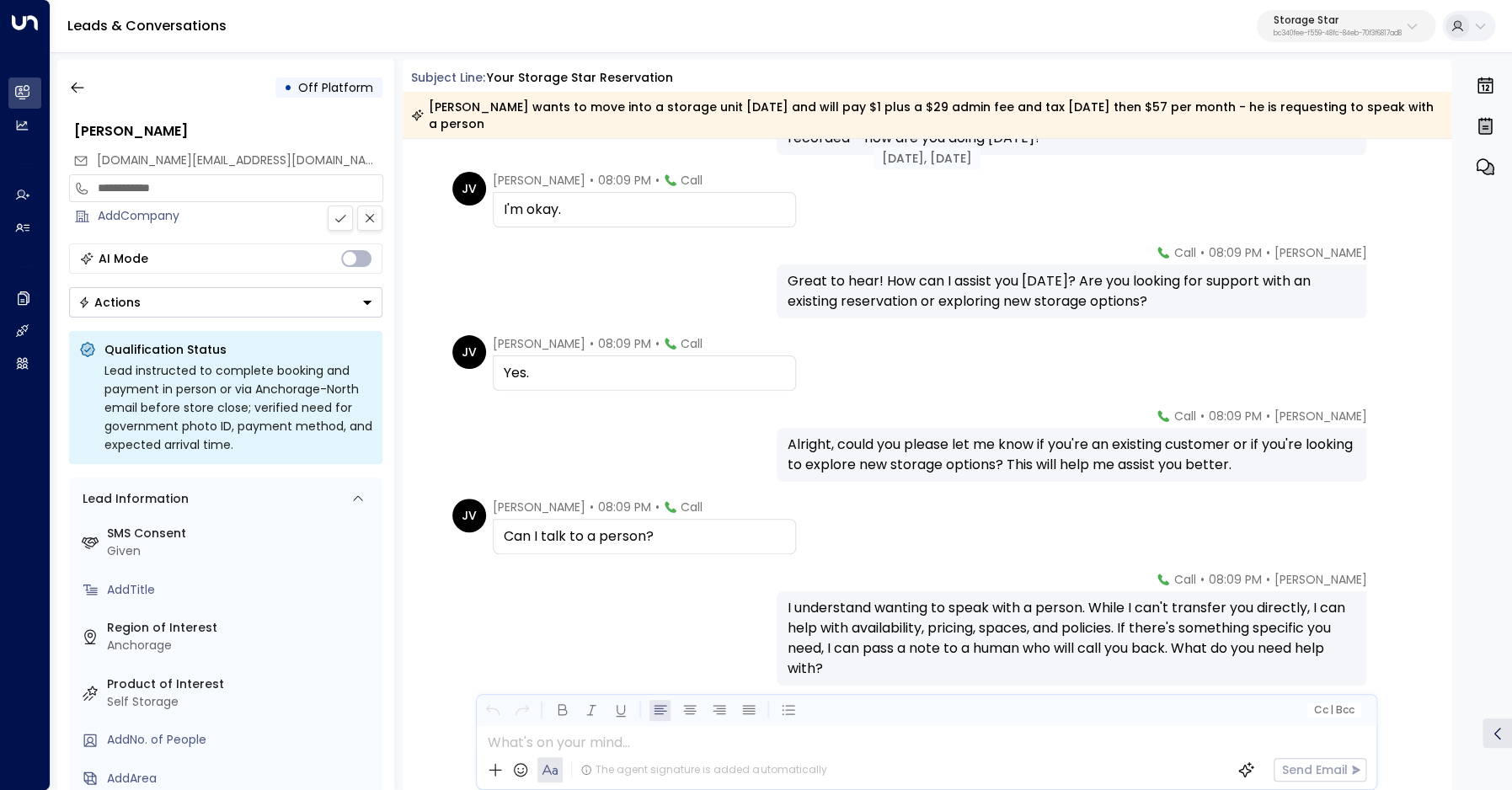
scroll to position [144, 0]
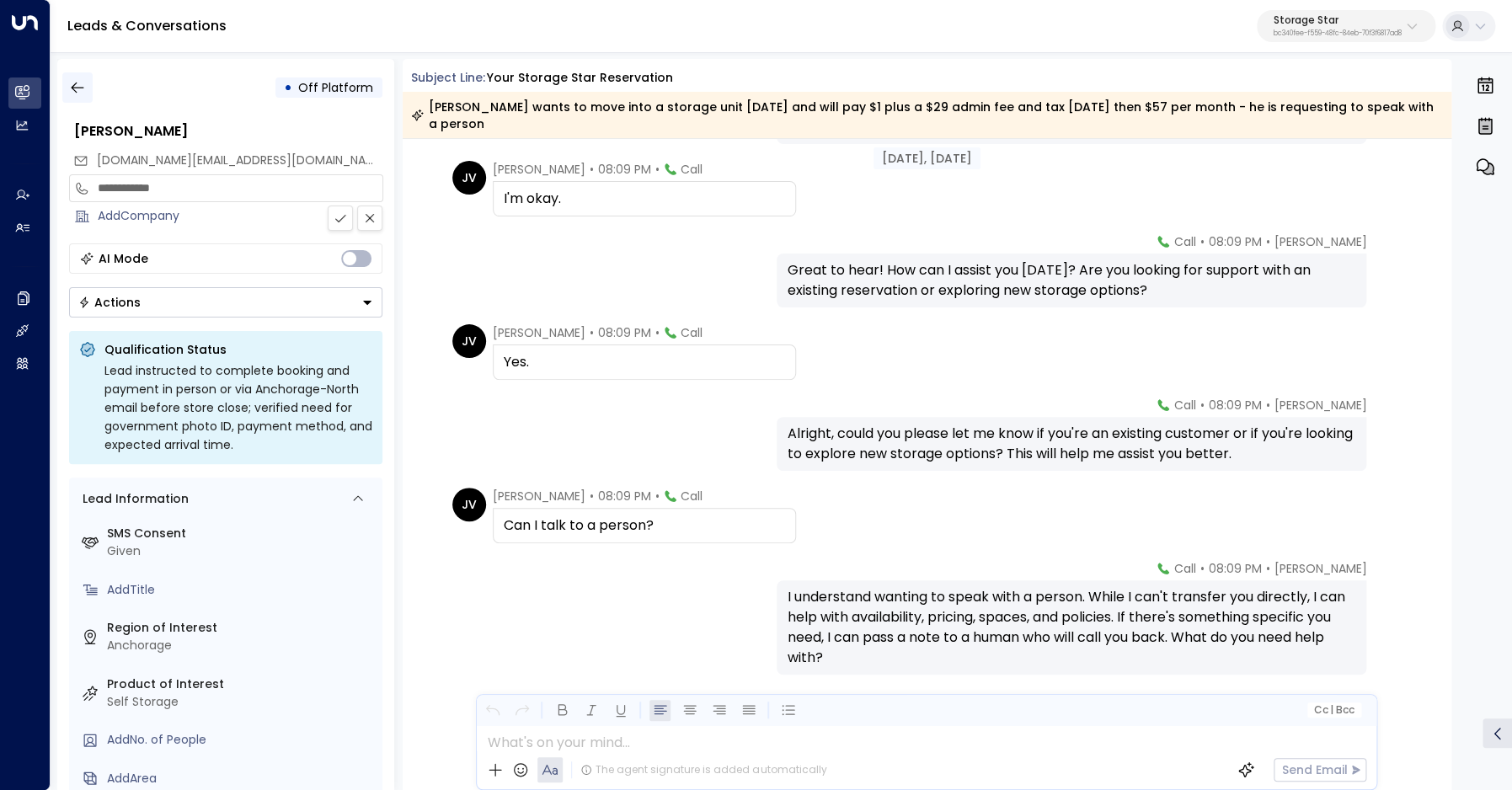
click at [76, 87] on icon "button" at bounding box center [77, 88] width 17 height 17
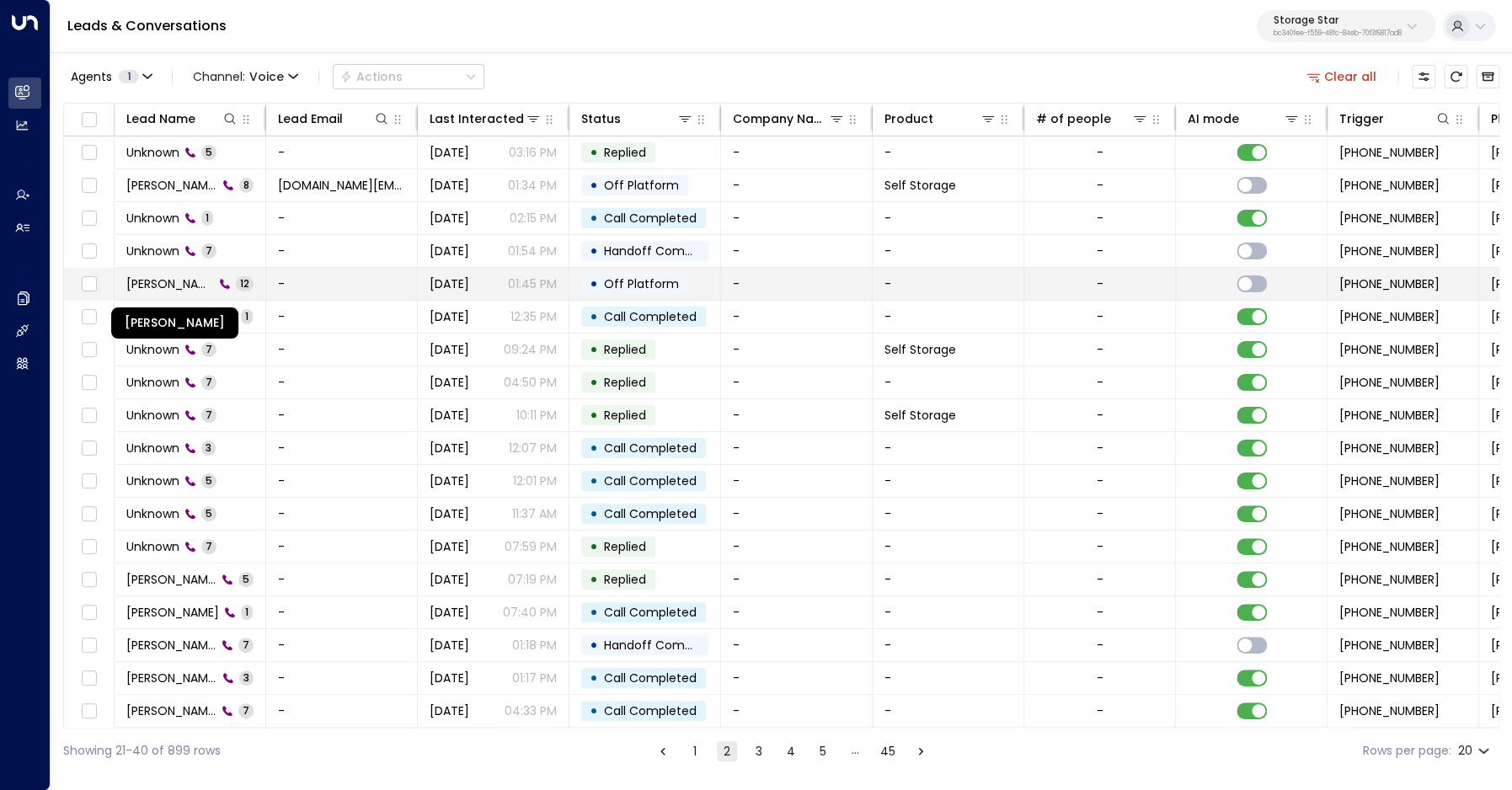
click at [133, 283] on span "[PERSON_NAME]" at bounding box center [170, 284] width 88 height 17
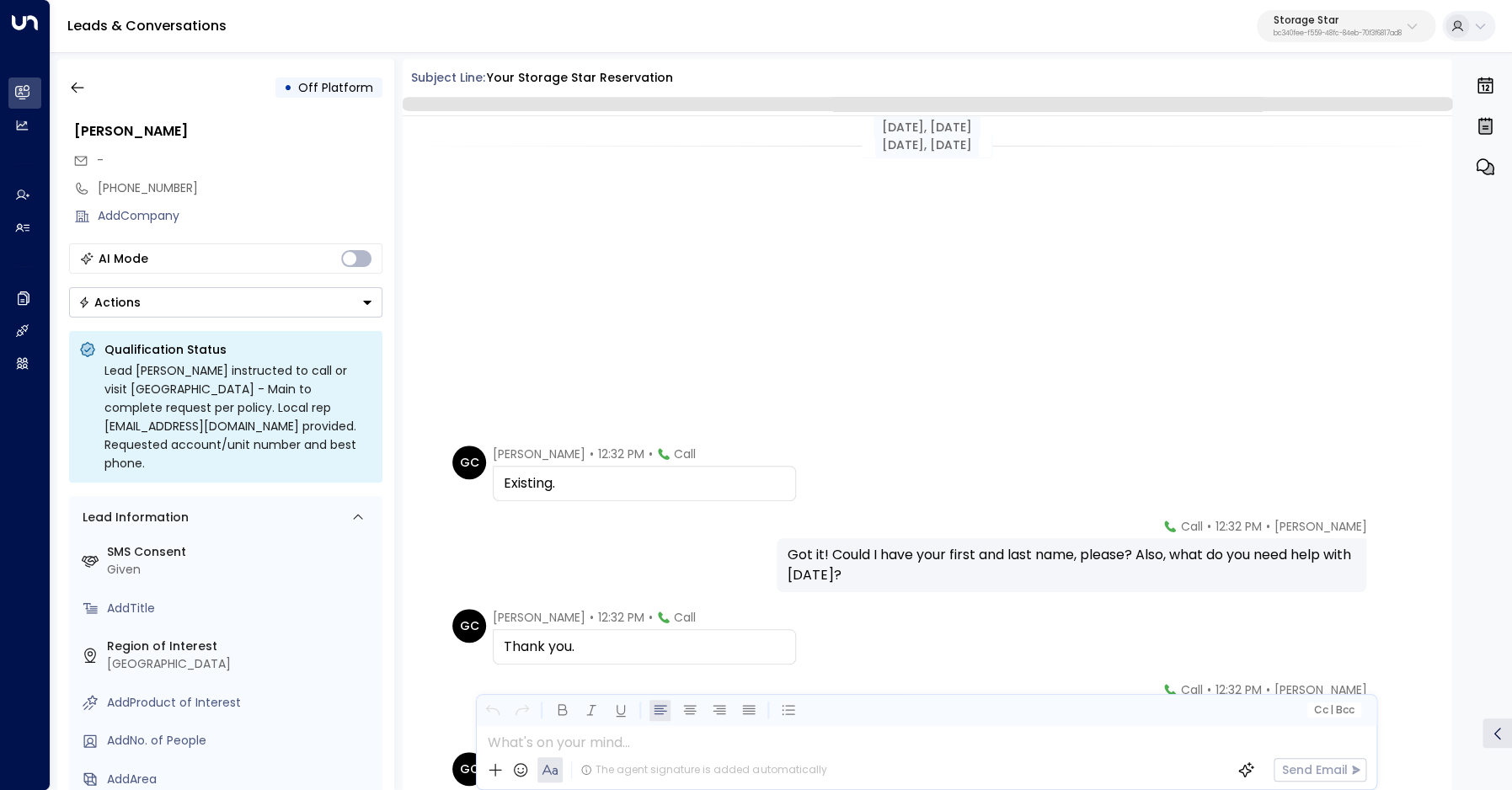
scroll to position [481, 0]
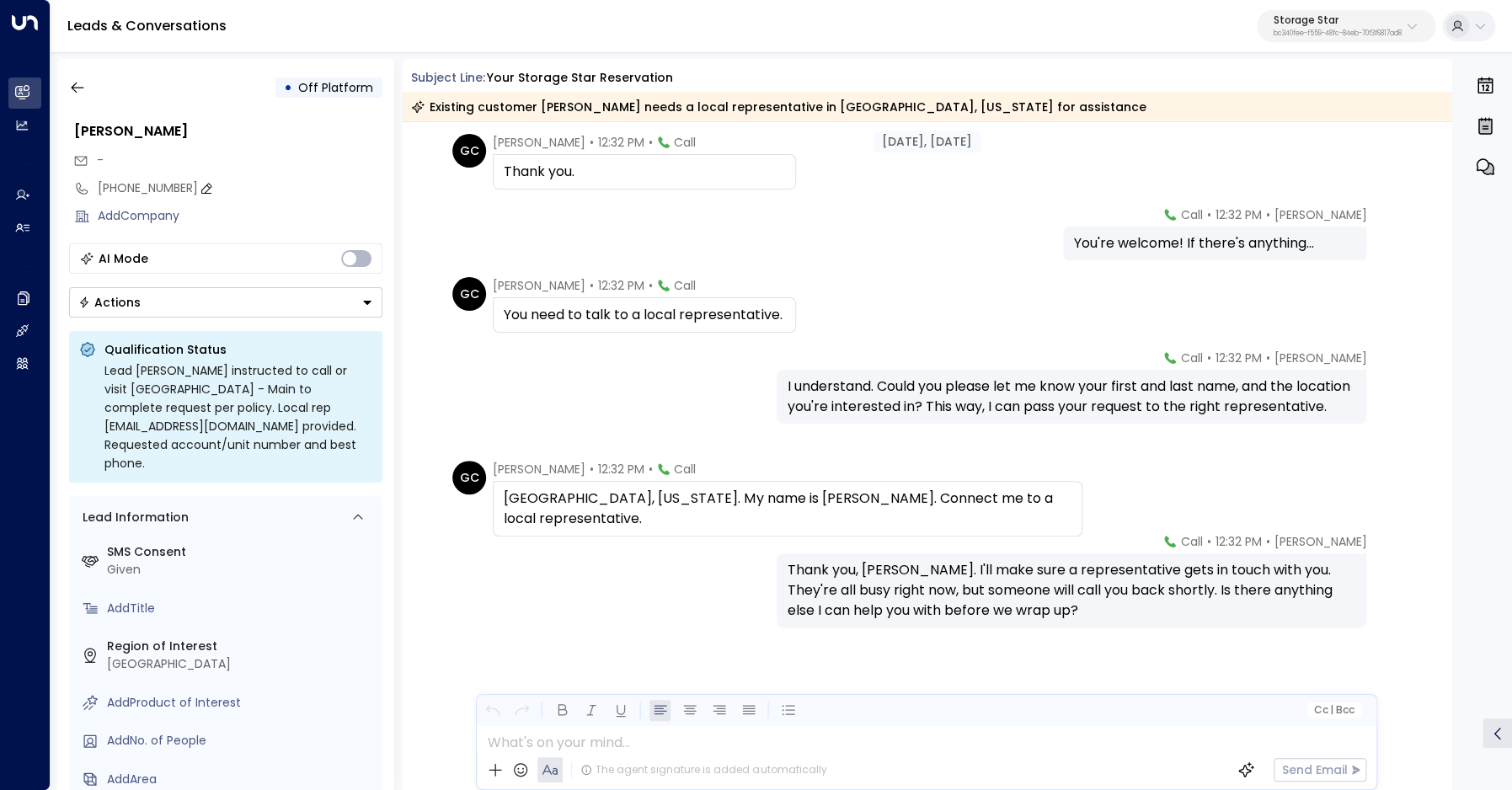
click at [111, 188] on div "[PHONE_NUMBER]" at bounding box center [240, 188] width 285 height 18
drag, startPoint x: 111, startPoint y: 188, endPoint x: 211, endPoint y: 190, distance: 100.0
click at [211, 190] on input "**********" at bounding box center [237, 188] width 280 height 18
click at [82, 90] on icon "button" at bounding box center [77, 88] width 17 height 17
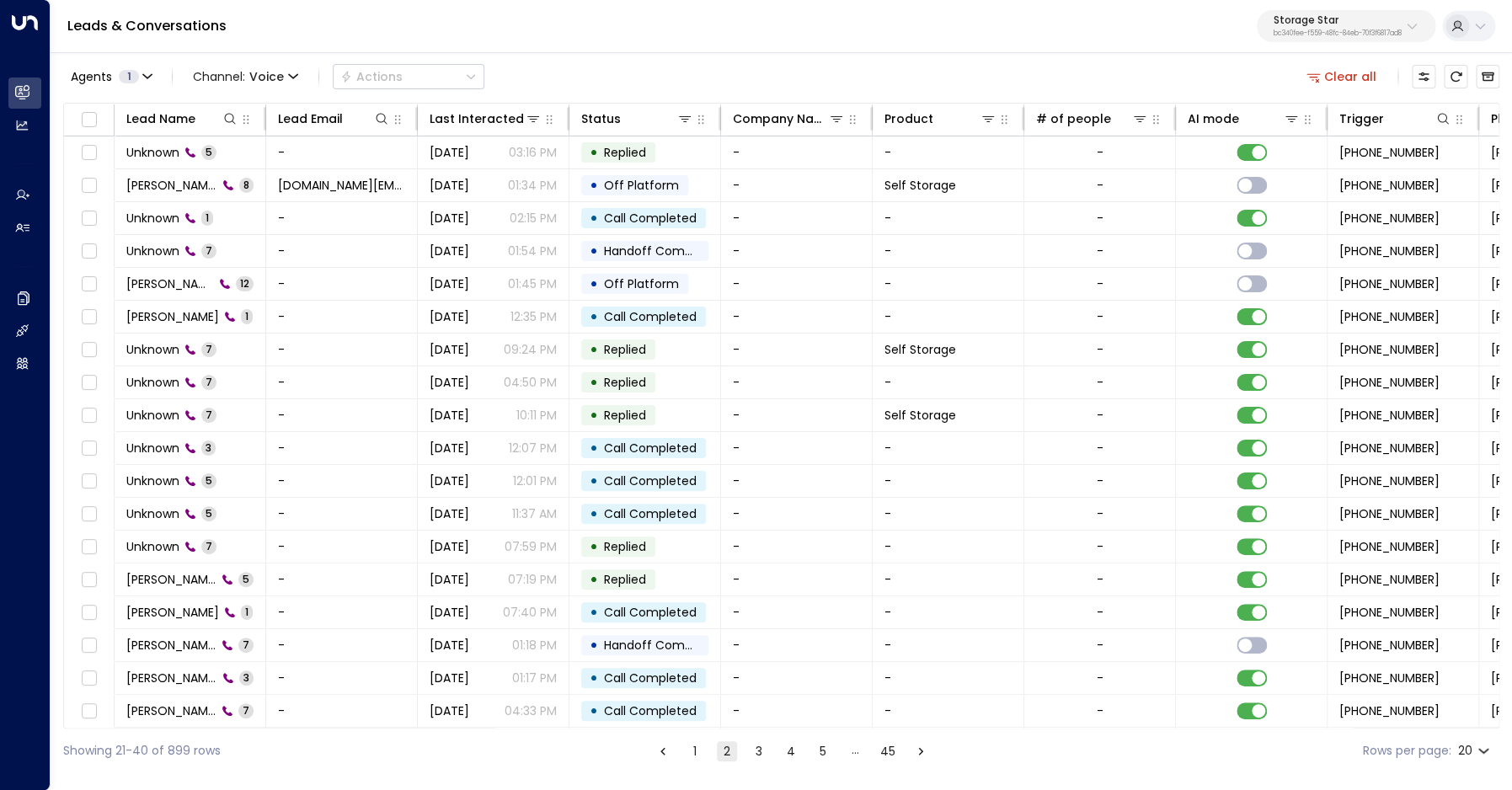
click at [700, 750] on button "1" at bounding box center [695, 751] width 20 height 20
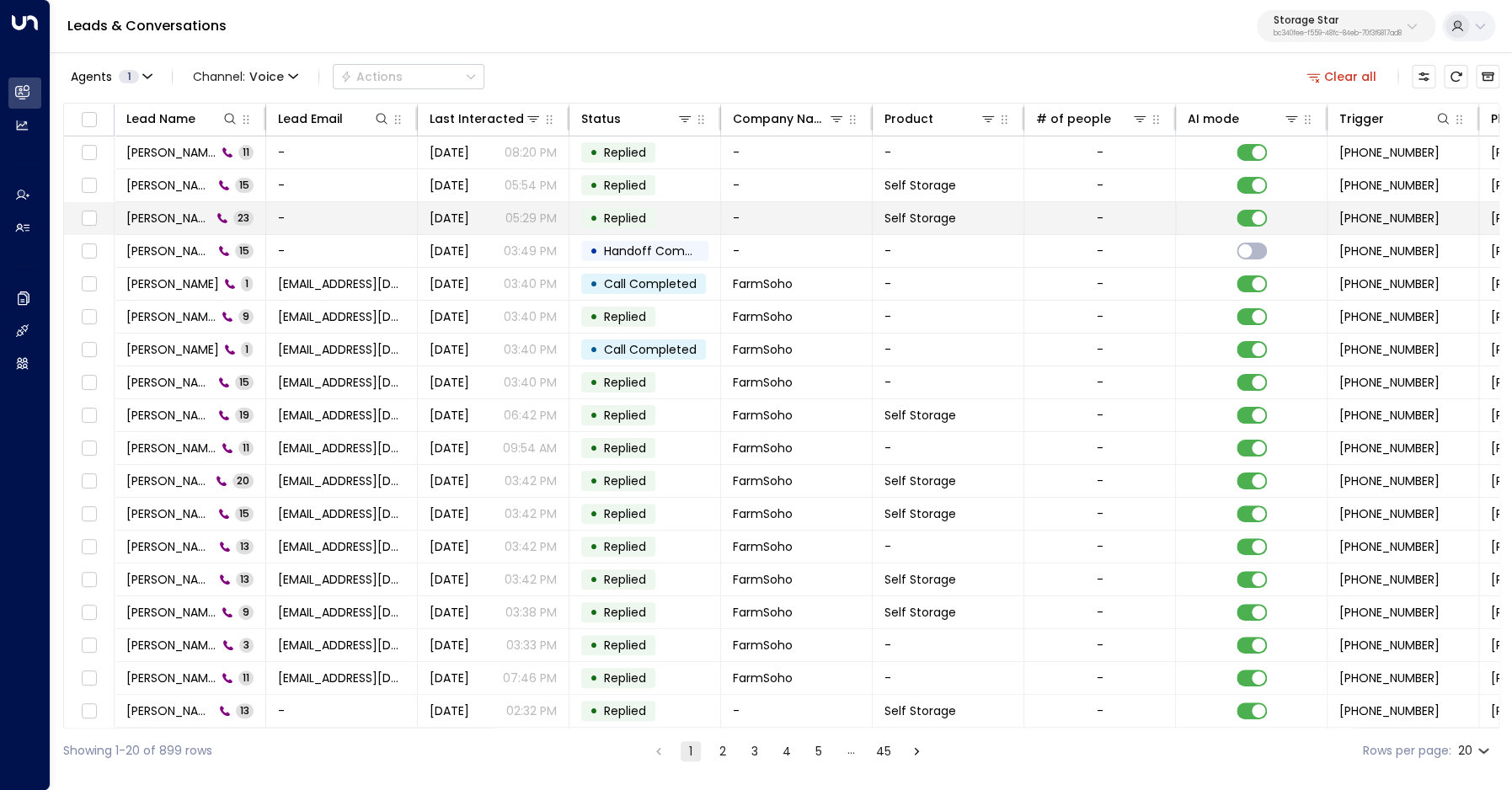
click at [147, 219] on span "[PERSON_NAME]" at bounding box center [168, 218] width 85 height 17
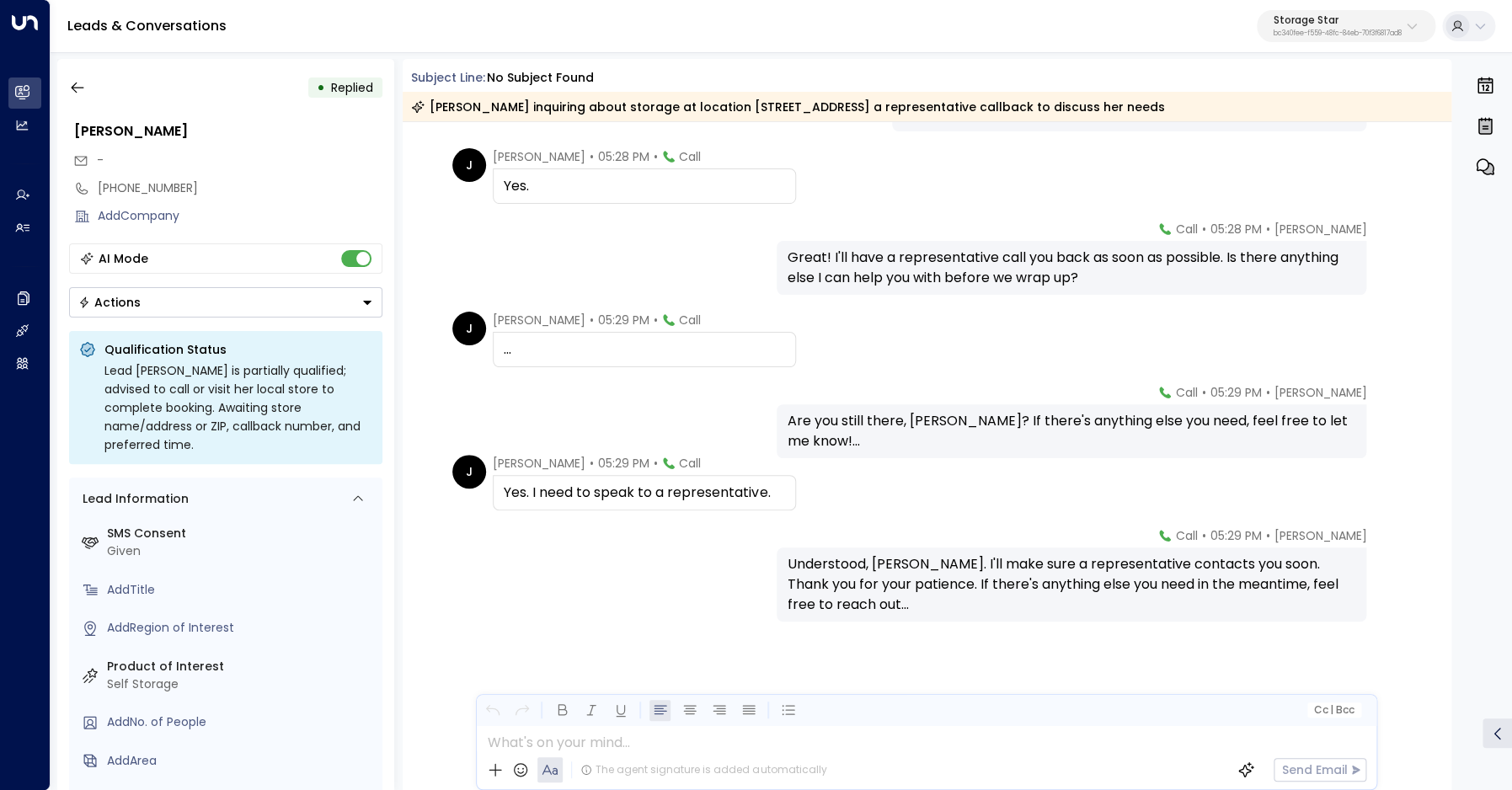
scroll to position [1366, 0]
click at [129, 195] on div "[PHONE_NUMBER]" at bounding box center [240, 188] width 285 height 18
drag, startPoint x: 108, startPoint y: 192, endPoint x: 208, endPoint y: 189, distance: 100.0
click at [208, 189] on input "**********" at bounding box center [237, 188] width 280 height 18
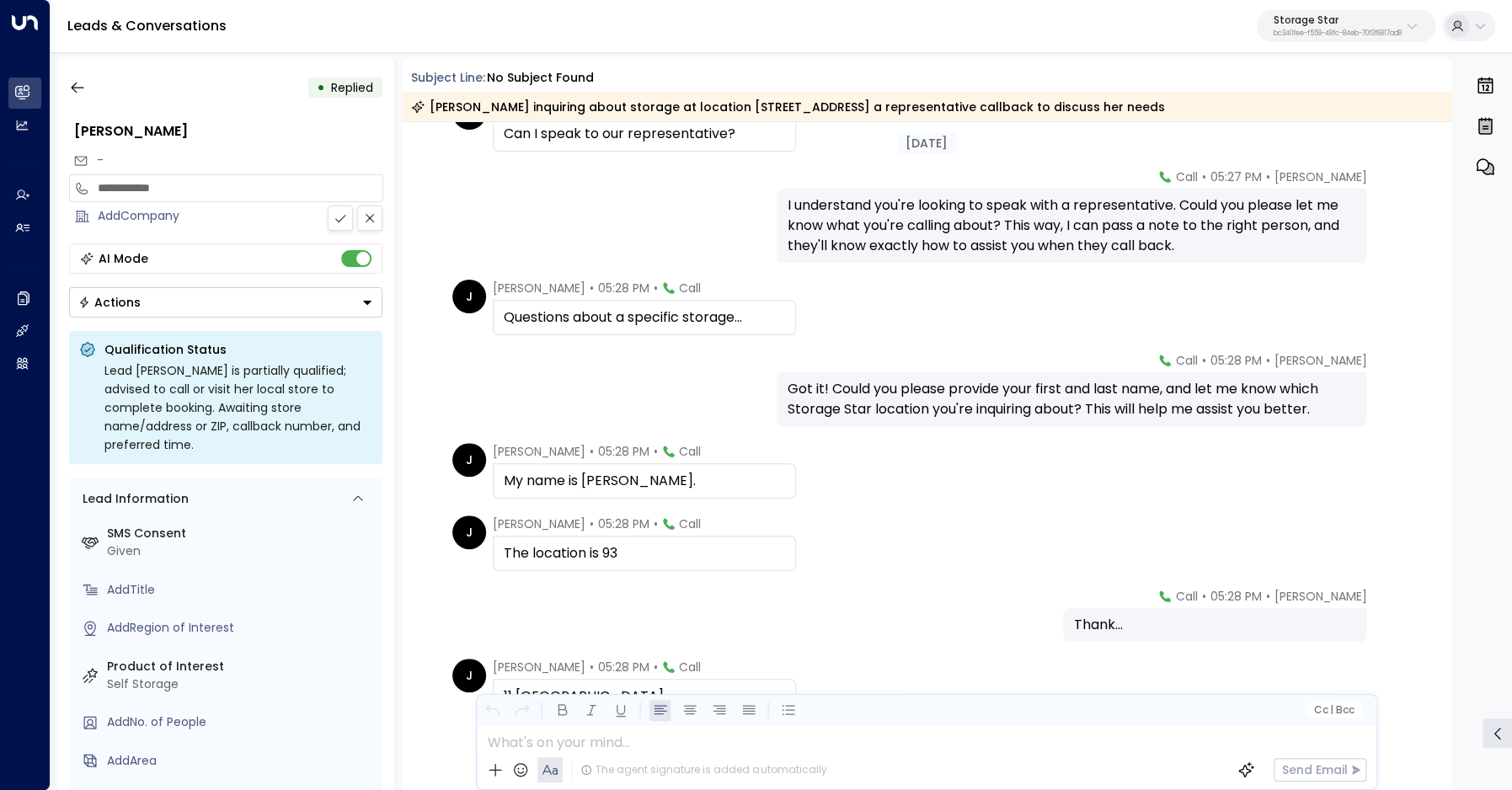
scroll to position [0, 0]
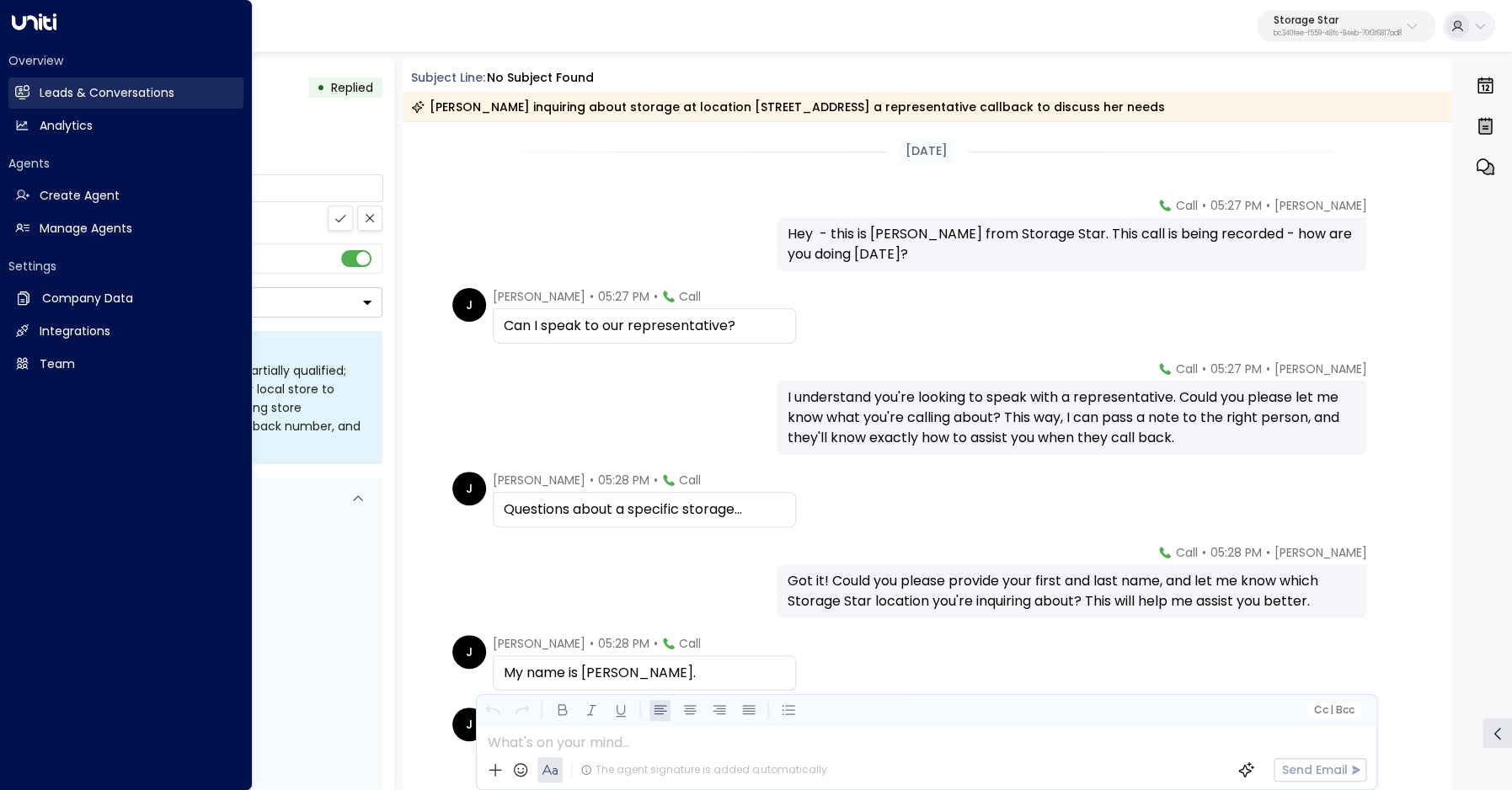
click at [35, 94] on link "Leads & Conversations Leads & Conversations" at bounding box center [125, 93] width 235 height 31
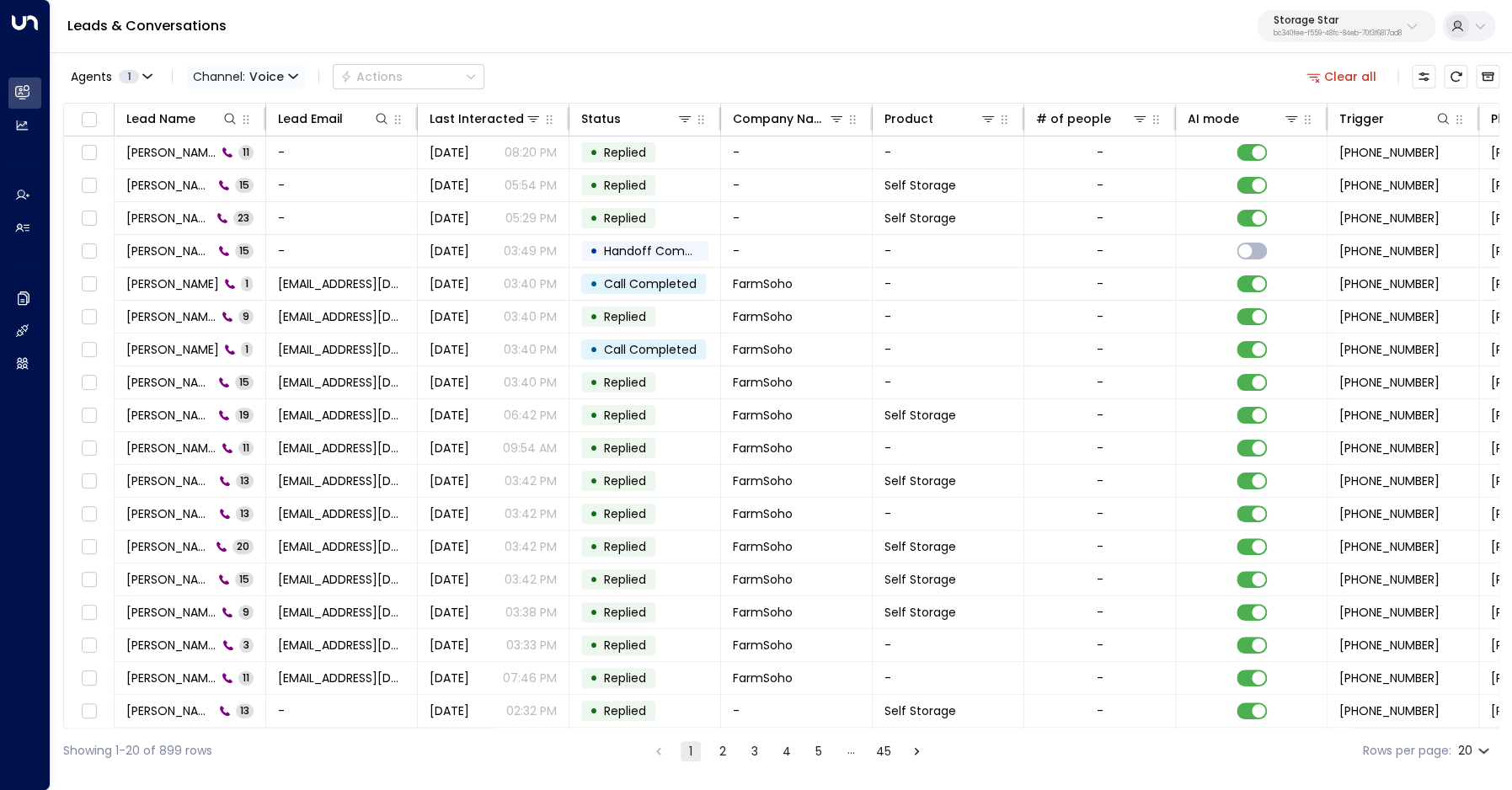
click at [256, 80] on span "Voice" at bounding box center [267, 77] width 35 height 14
click at [246, 108] on p "All" at bounding box center [246, 111] width 81 height 18
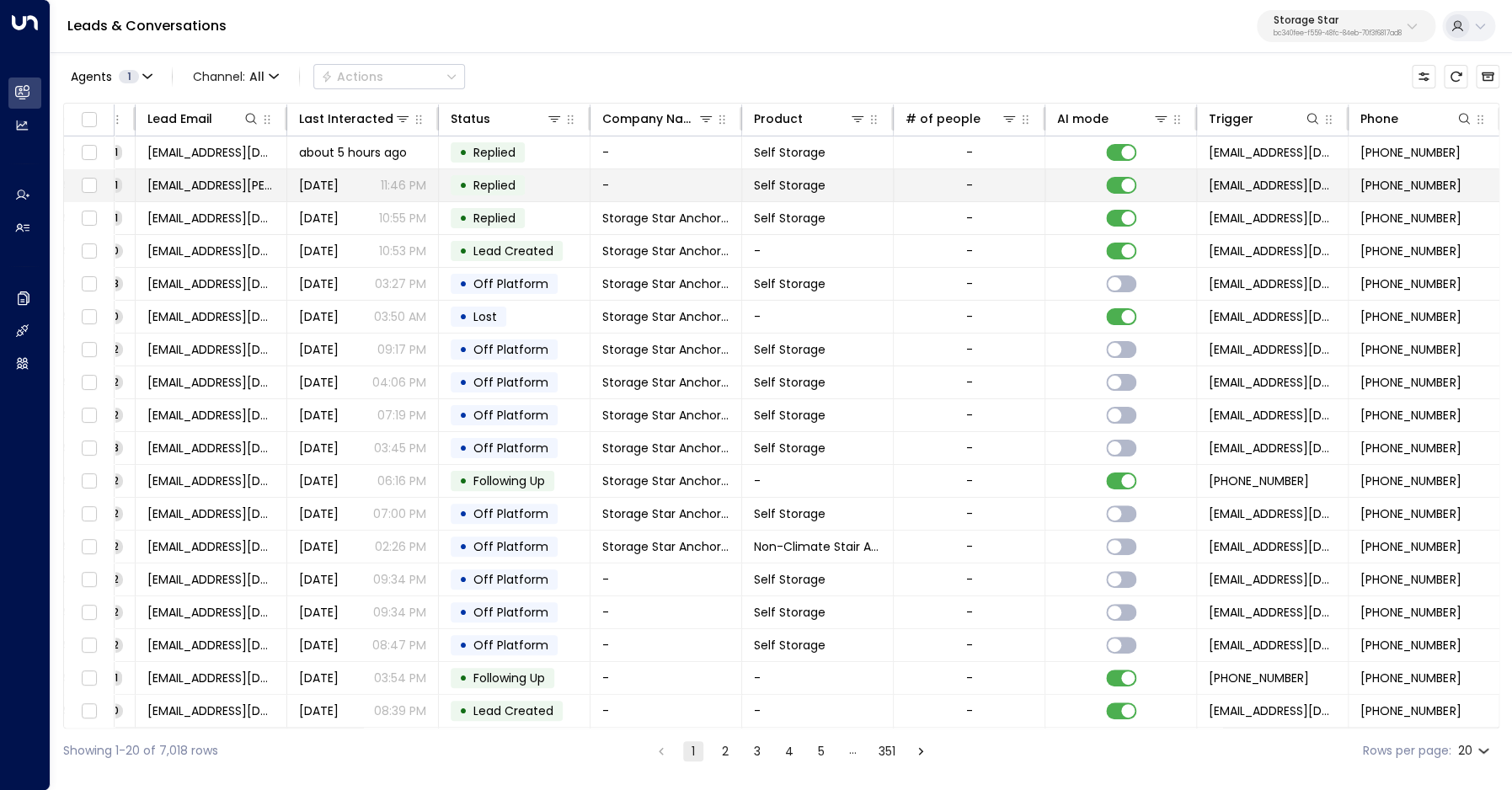
scroll to position [0, 589]
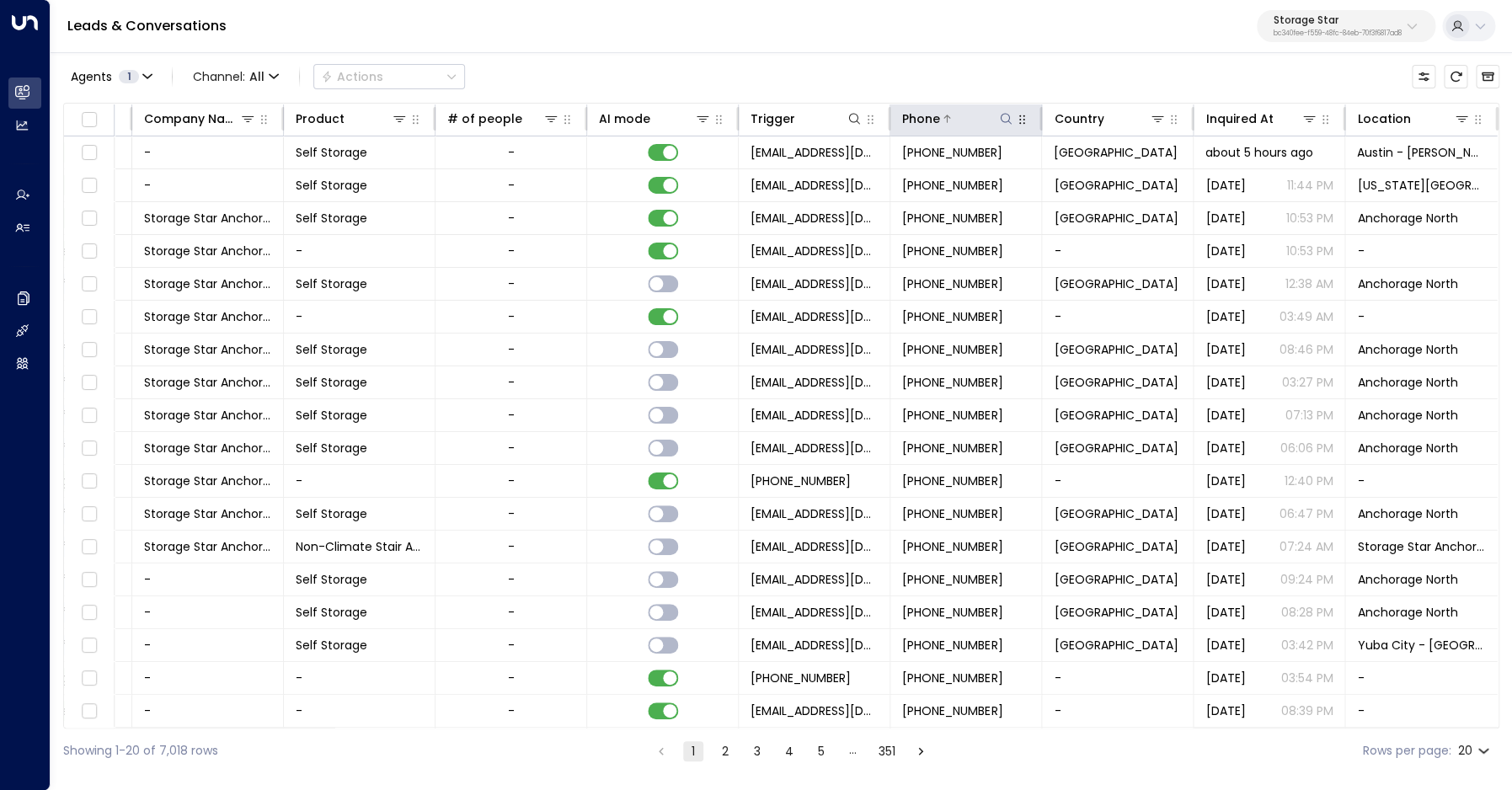
click at [1004, 120] on icon at bounding box center [1006, 119] width 14 height 14
type input "**********"
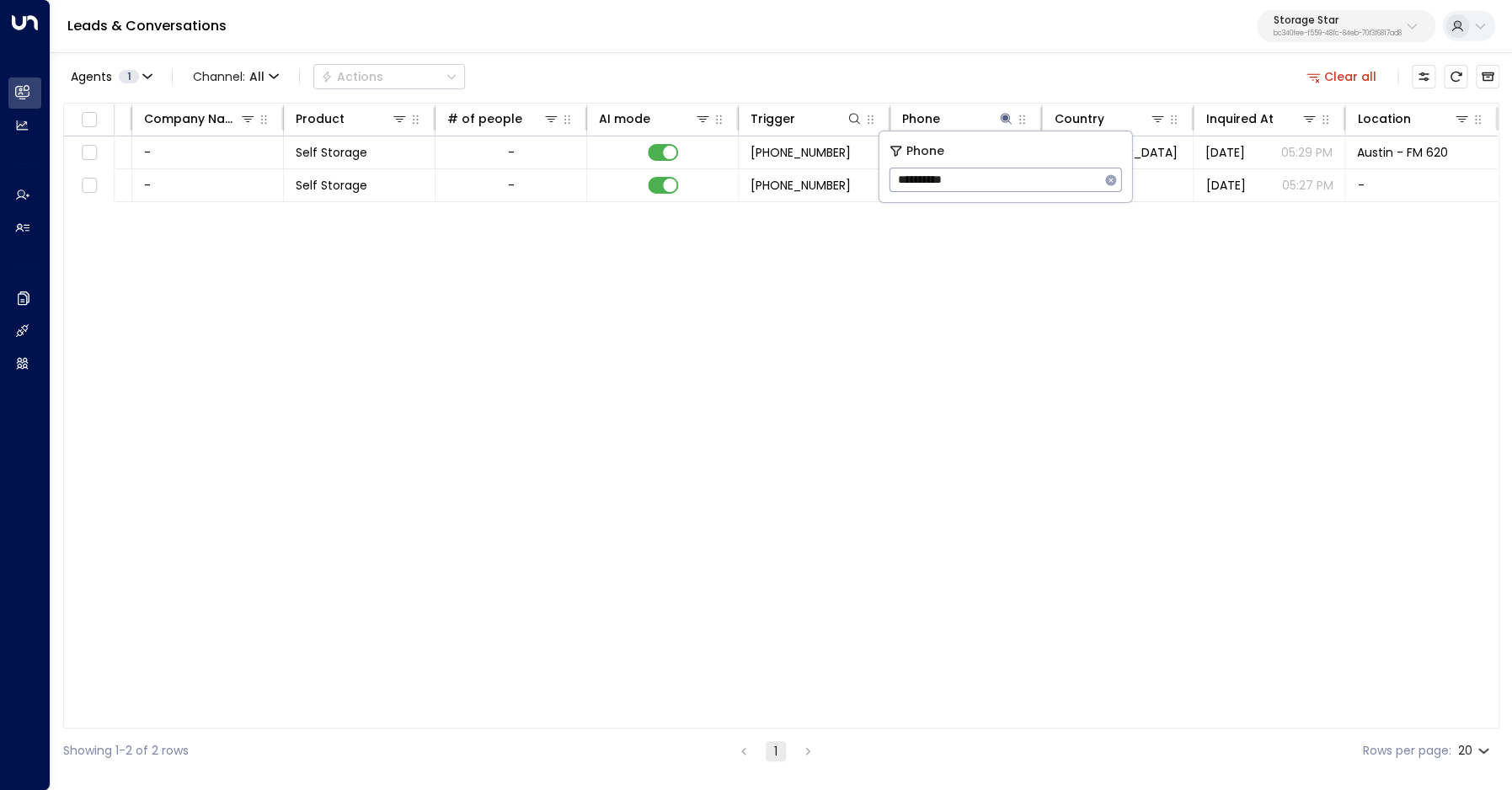
click at [875, 69] on div "Agents 1 Channel: All Actions Clear all" at bounding box center [780, 77] width 1436 height 36
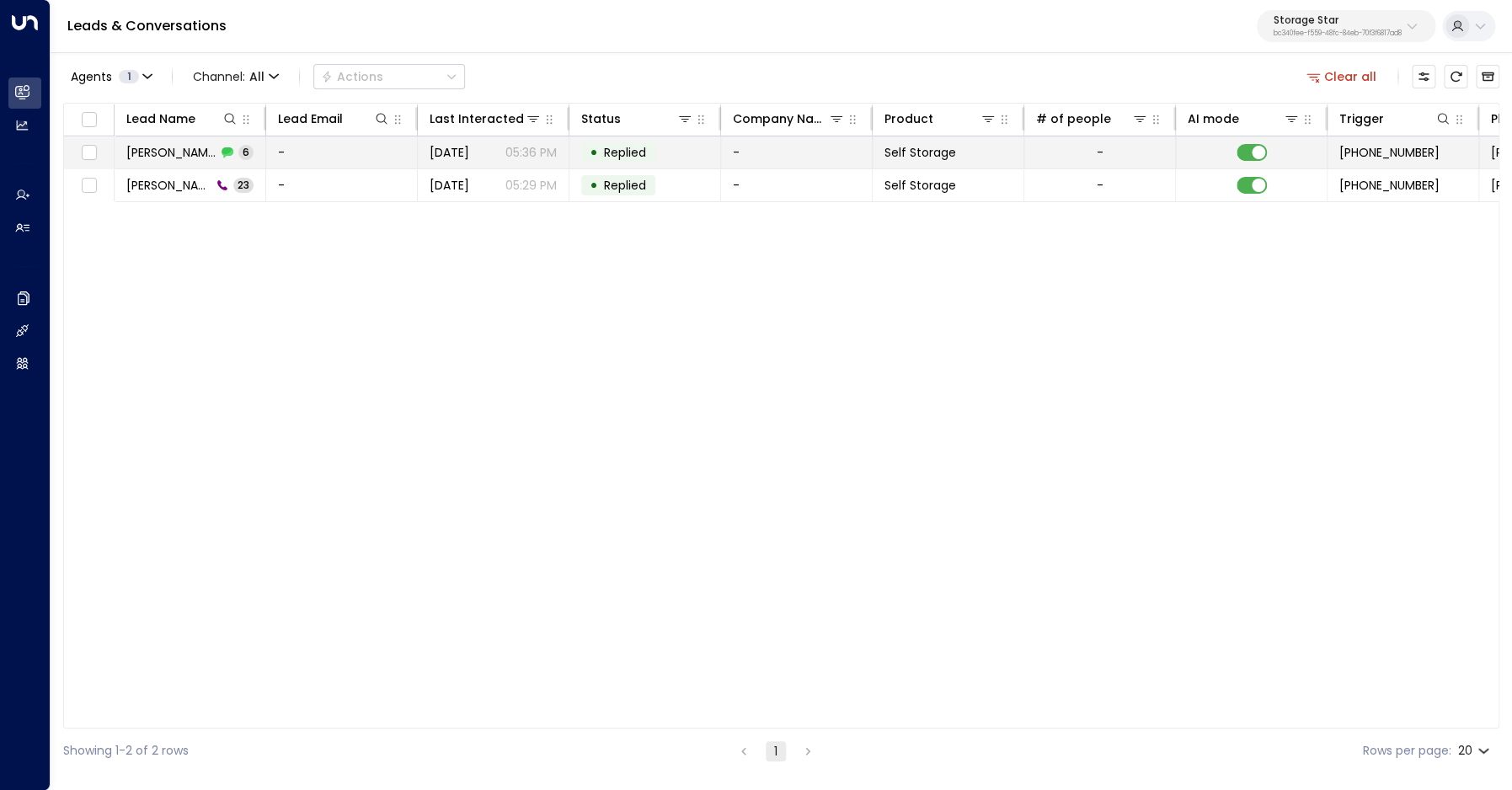
click at [156, 151] on span "[PERSON_NAME]" at bounding box center [171, 152] width 91 height 17
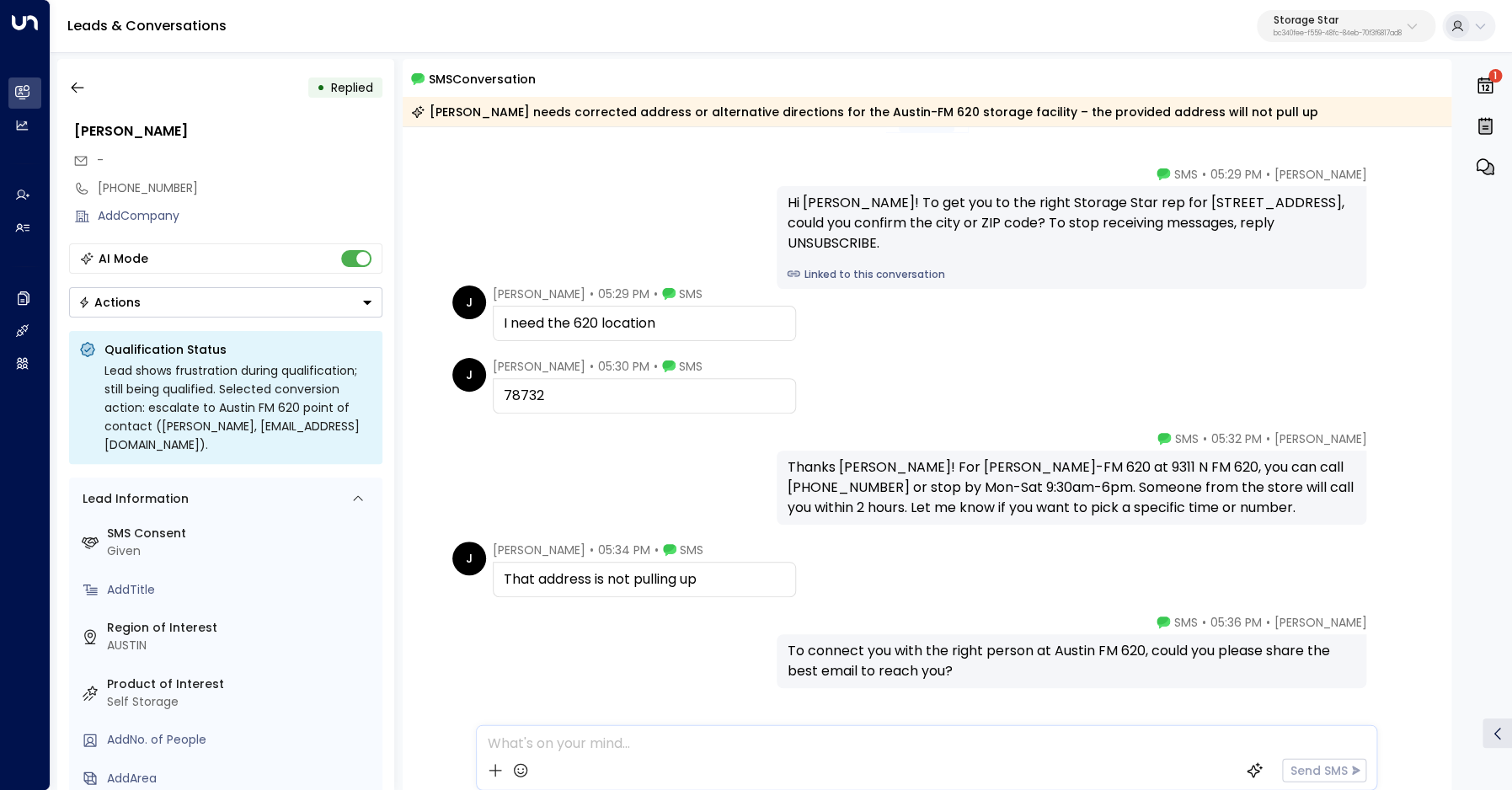
scroll to position [36, 0]
drag, startPoint x: 1029, startPoint y: 472, endPoint x: 1116, endPoint y: 472, distance: 87.0
click at [1116, 472] on div "Thanks [PERSON_NAME]! For [PERSON_NAME]-FM 620 at 9311 N FM 620, you can call […" at bounding box center [1072, 488] width 569 height 61
copy div "9311 N FM 620"
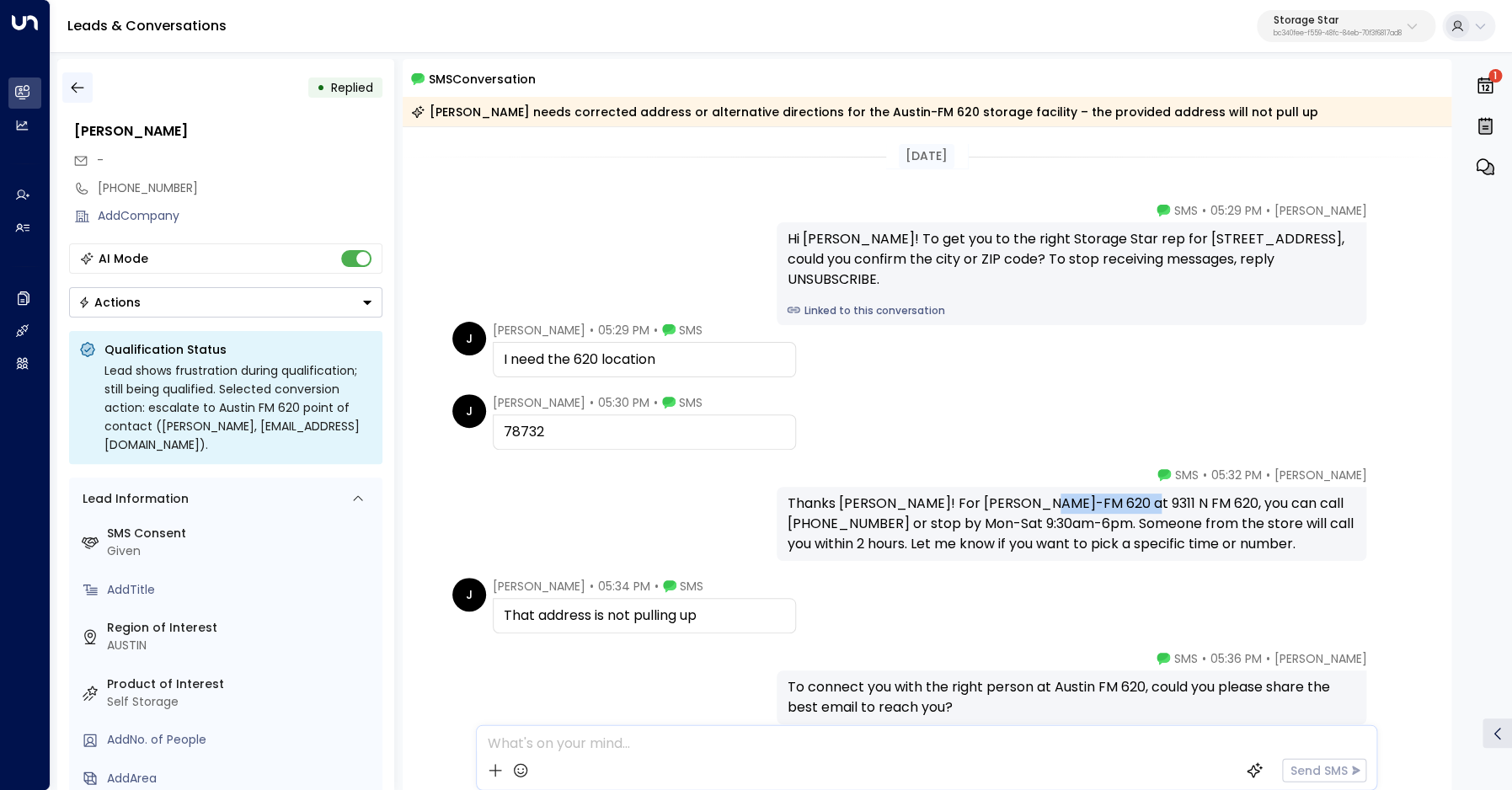
click at [84, 85] on icon "button" at bounding box center [77, 88] width 17 height 17
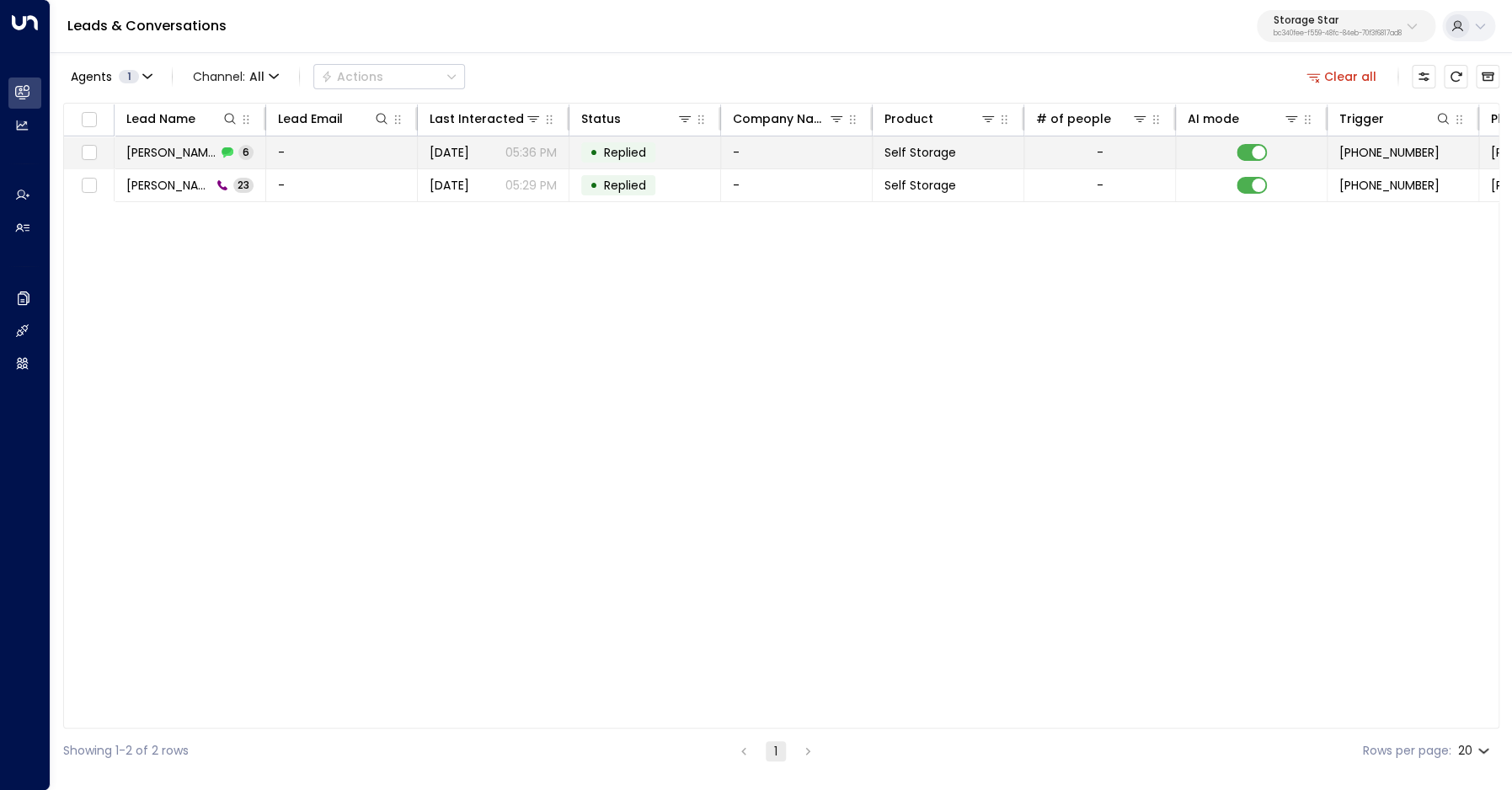
click at [142, 155] on span "[PERSON_NAME]" at bounding box center [171, 152] width 91 height 17
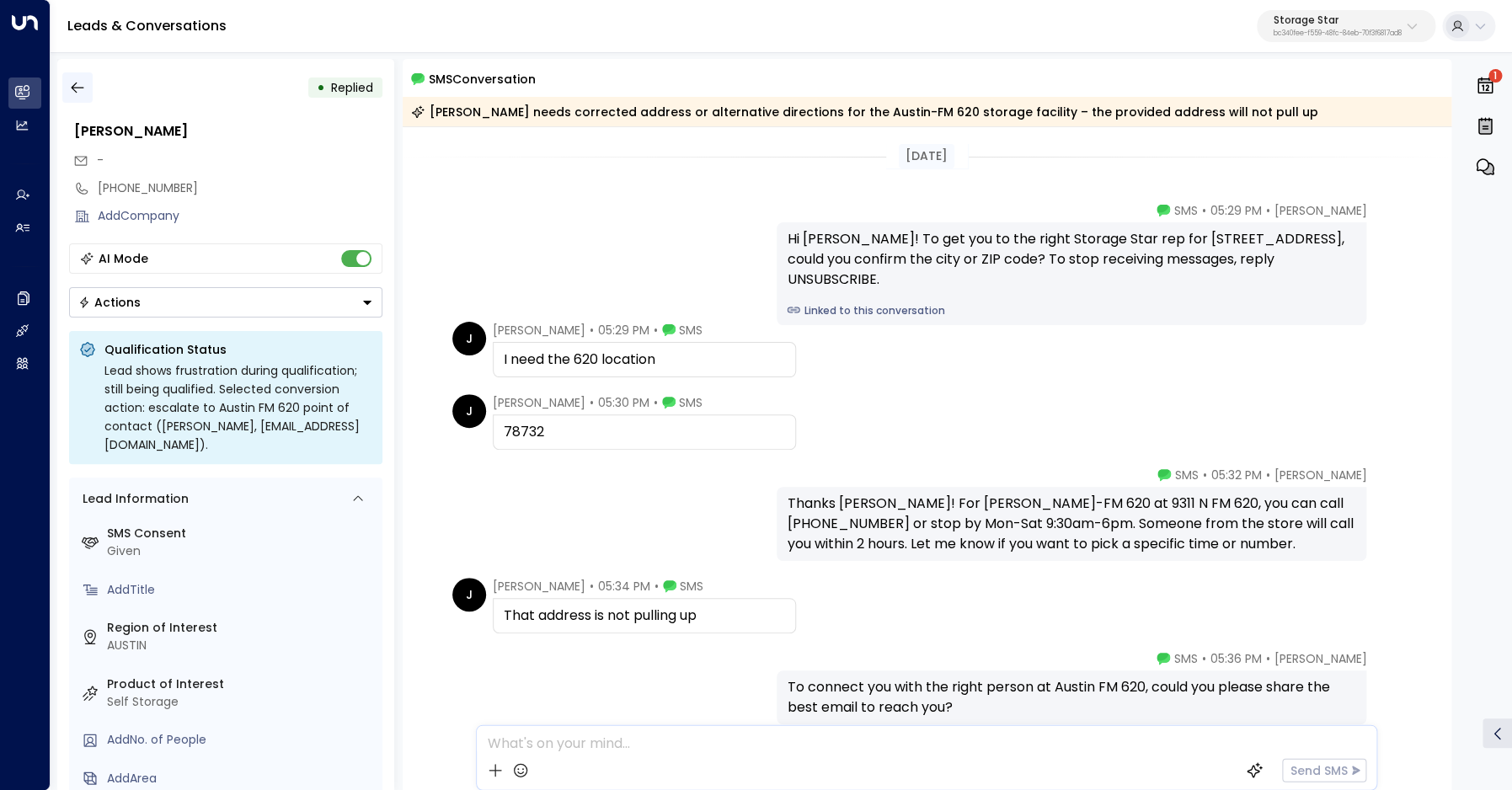
click at [63, 84] on button "button" at bounding box center [78, 88] width 30 height 30
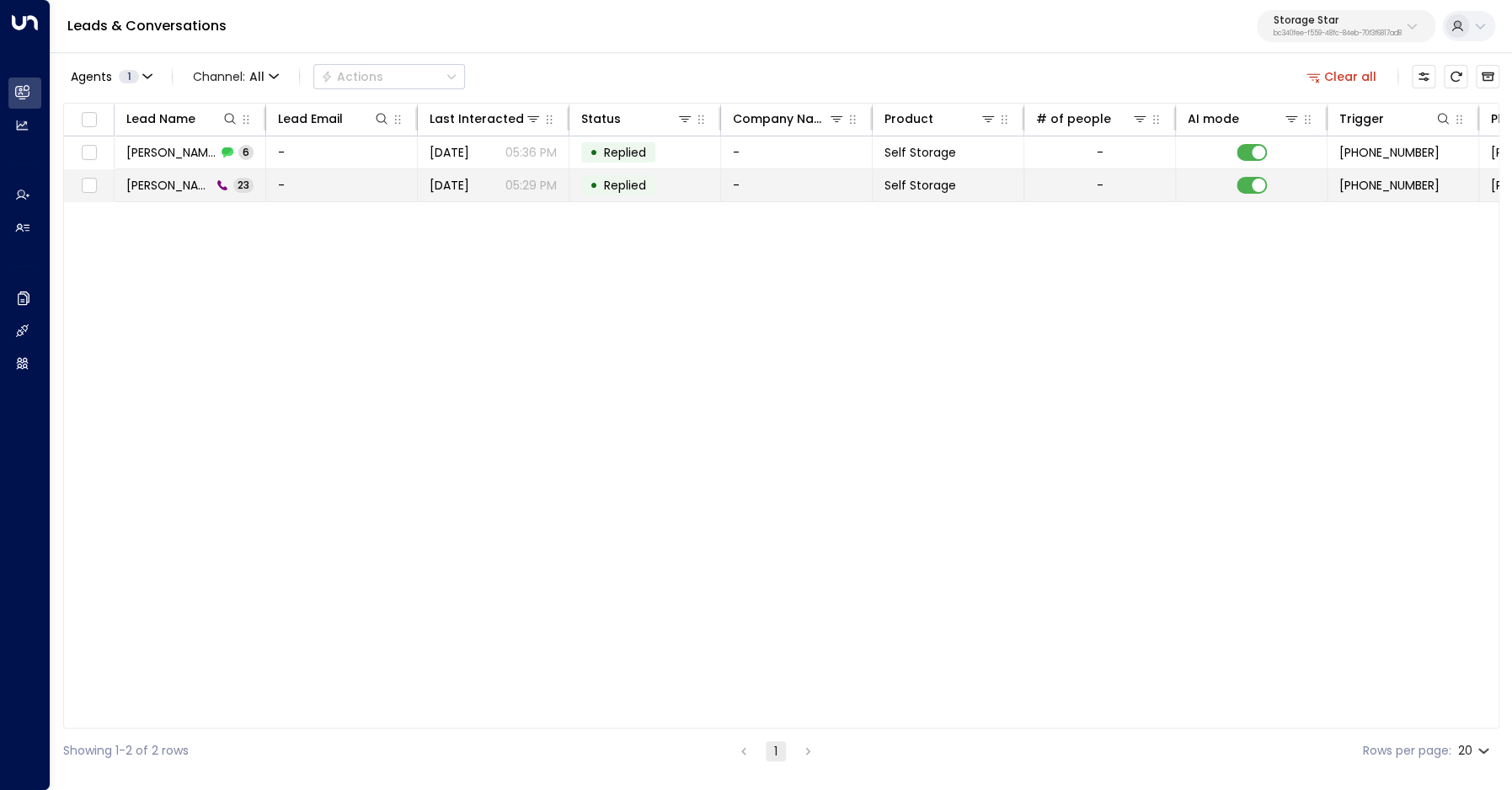
click at [148, 181] on span "[PERSON_NAME]" at bounding box center [168, 185] width 85 height 17
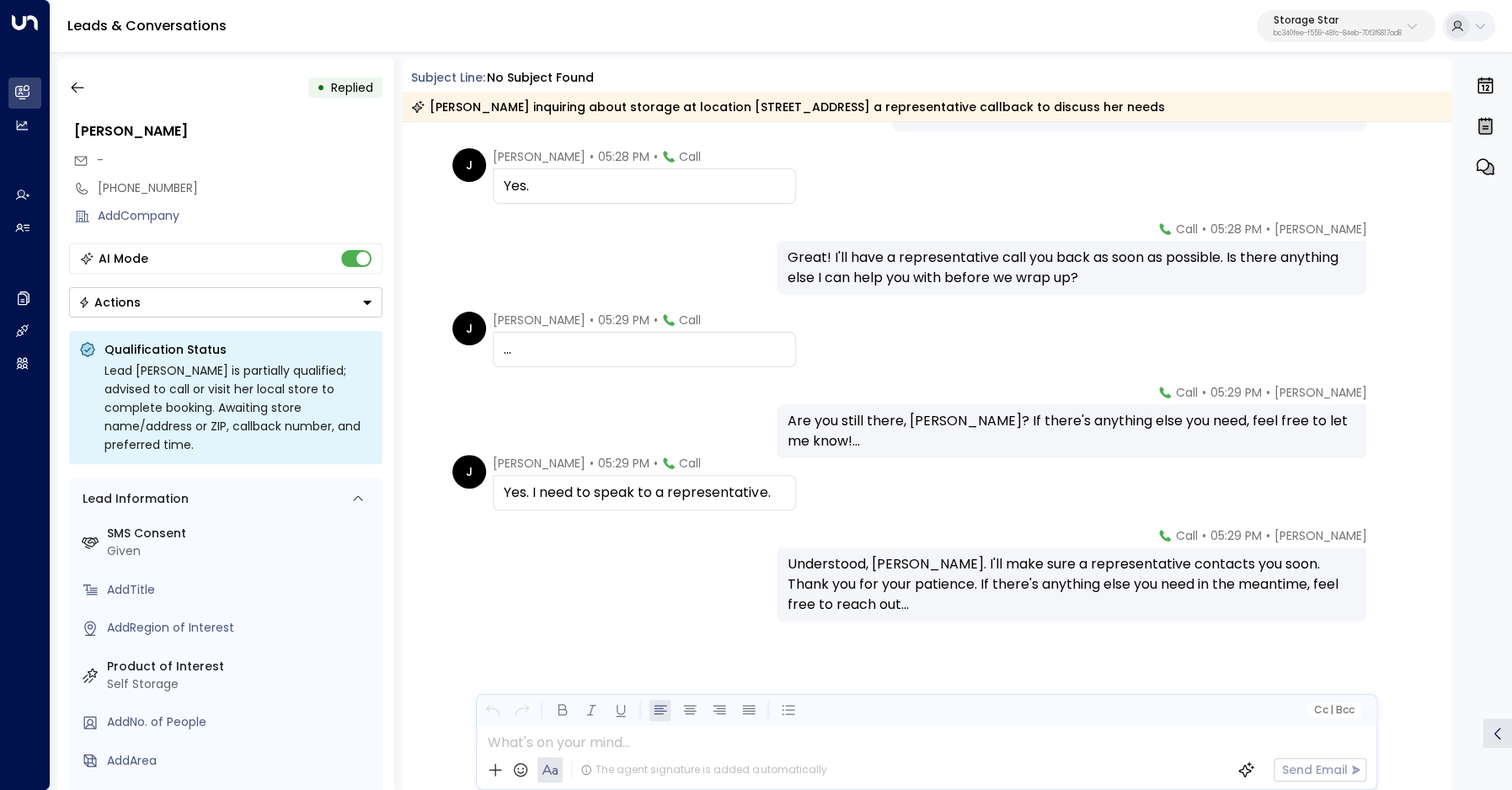
scroll to position [1366, 0]
